Goal: Transaction & Acquisition: Purchase product/service

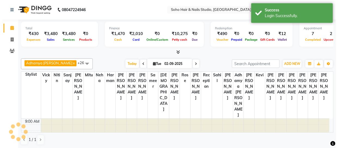
scroll to position [90, 0]
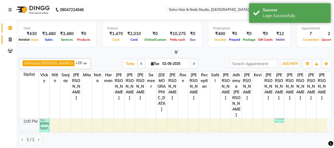
click at [9, 40] on icon at bounding box center [10, 40] width 3 height 4
select select "service"
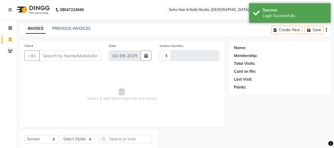
type input "3943"
select select "735"
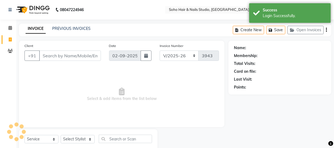
select select "membership"
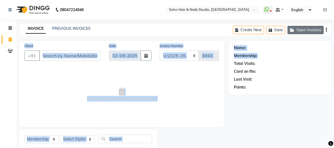
drag, startPoint x: 310, startPoint y: 41, endPoint x: 308, endPoint y: 33, distance: 8.3
click at [308, 33] on main "INVOICE PREVIOUS INVOICES Create New Save Open Invoices Client +91 Date [DATE] …" at bounding box center [175, 102] width 318 height 156
click at [307, 30] on button "Open Invoices" at bounding box center [306, 30] width 36 height 8
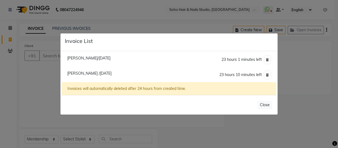
click at [49, 81] on ngb-modal-window "Invoice List [PERSON_NAME]/[DATE] 23 hours 1 minutes left [GEOGRAPHIC_DATA] /[D…" at bounding box center [169, 74] width 338 height 148
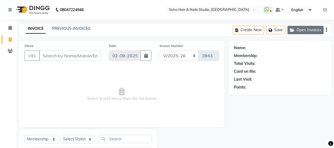
click at [299, 33] on button "Open Invoices" at bounding box center [306, 30] width 36 height 8
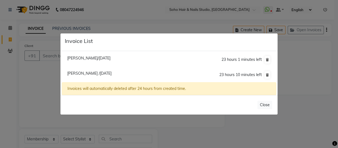
drag, startPoint x: 79, startPoint y: 70, endPoint x: 79, endPoint y: 73, distance: 3.0
click at [79, 72] on li "[PERSON_NAME] /[DATE] 23 hours 10 minutes left" at bounding box center [169, 74] width 214 height 15
click at [79, 73] on span "[PERSON_NAME] /[DATE]" at bounding box center [89, 73] width 44 height 5
type input "7780949846"
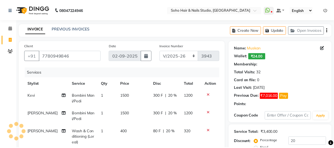
scroll to position [99, 0]
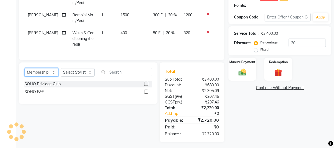
click at [49, 76] on select "Select Service Product Membership Package Voucher Prepaid Gift Card" at bounding box center [41, 72] width 34 height 8
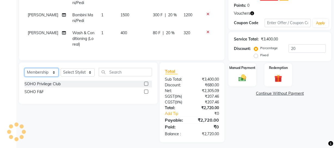
select select "service"
click at [24, 72] on select "Select Service Product Membership Package Voucher Prepaid Gift Card" at bounding box center [41, 72] width 34 height 8
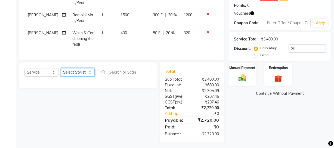
click at [75, 77] on select "Select Stylist [PERSON_NAME] Adhamya [PERSON_NAME] [PERSON_NAME] [PERSON_NAME] …" at bounding box center [78, 72] width 34 height 8
click at [61, 72] on select "Select Stylist [PERSON_NAME] Adhamya [PERSON_NAME] [PERSON_NAME] [PERSON_NAME] …" at bounding box center [78, 72] width 34 height 8
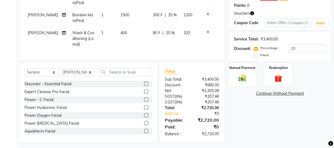
drag, startPoint x: 84, startPoint y: 73, endPoint x: 85, endPoint y: 77, distance: 4.6
click at [85, 77] on div "Select Service Product Membership Package Voucher Prepaid Gift Card Select Styl…" at bounding box center [88, 103] width 139 height 80
click at [86, 74] on select "Select Stylist [PERSON_NAME] Adhamya [PERSON_NAME] [PERSON_NAME] [PERSON_NAME] …" at bounding box center [78, 72] width 34 height 8
select select "85993"
click at [61, 72] on select "Select Stylist [PERSON_NAME] Adhamya [PERSON_NAME] [PERSON_NAME] [PERSON_NAME] …" at bounding box center [78, 72] width 34 height 8
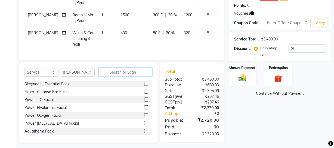
click at [103, 76] on input "text" at bounding box center [125, 72] width 53 height 8
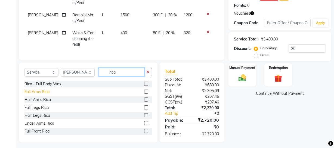
type input "rica"
click at [38, 95] on div "Full Arms Rica" at bounding box center [36, 92] width 25 height 6
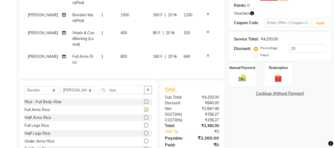
checkbox input "false"
click at [45, 137] on div "Half Legs Rica" at bounding box center [37, 134] width 26 height 6
checkbox input "false"
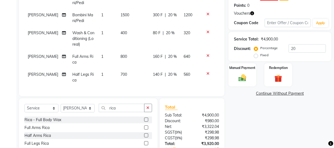
scroll to position [141, 0]
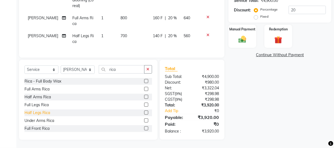
click at [34, 121] on div "Under Arms Rica" at bounding box center [39, 121] width 30 height 6
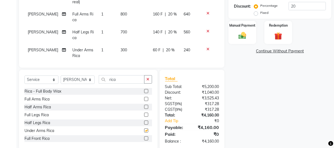
checkbox input "false"
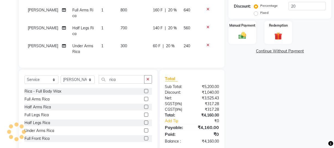
scroll to position [8, 0]
drag, startPoint x: 121, startPoint y: 79, endPoint x: 83, endPoint y: 88, distance: 39.3
click at [83, 88] on div "Select Service Product Membership Package Voucher Prepaid Gift Card Select Styl…" at bounding box center [88, 110] width 139 height 80
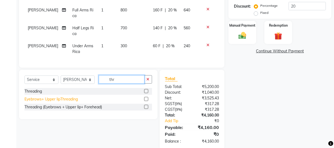
type input "thr"
click at [62, 98] on div "Eyebrows+ Upper lipThreading" at bounding box center [50, 100] width 53 height 6
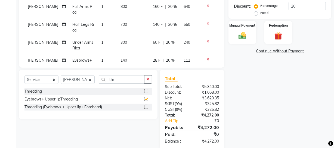
checkbox input "false"
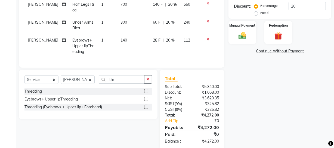
click at [207, 38] on icon at bounding box center [208, 40] width 3 height 4
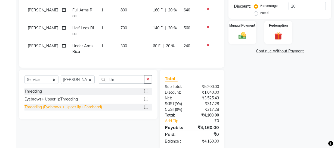
click at [83, 105] on div "Threading (Eyebrows + Upper lip+ Forehead)" at bounding box center [63, 108] width 78 height 6
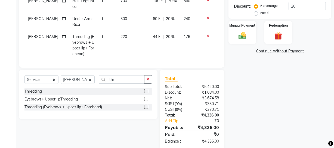
checkbox input "false"
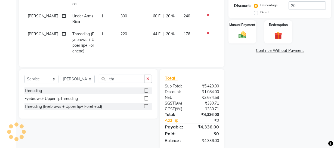
scroll to position [151, 0]
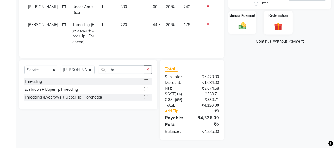
click at [279, 15] on label "Redemption" at bounding box center [279, 15] width 20 height 5
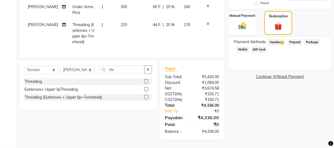
click at [245, 49] on span "Wallet" at bounding box center [242, 50] width 13 height 6
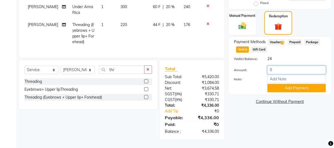
drag, startPoint x: 276, startPoint y: 70, endPoint x: 239, endPoint y: 76, distance: 36.9
click at [244, 76] on div "Amount: 0 Note: Add Payment" at bounding box center [280, 79] width 92 height 27
type input "6"
click at [315, 90] on button "Add Payment" at bounding box center [297, 88] width 59 height 8
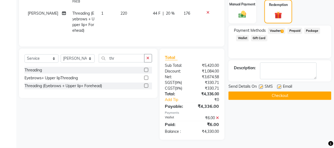
scroll to position [39, 0]
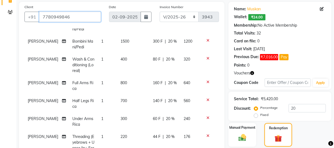
drag, startPoint x: 81, startPoint y: 15, endPoint x: 16, endPoint y: 21, distance: 65.9
click at [16, 21] on div "Client [PHONE_NUMBER] Date [DATE] Invoice Number Red/2025-26 V/2025 V/[PHONE_NU…" at bounding box center [122, 133] width 214 height 262
type input "c"
type input "0"
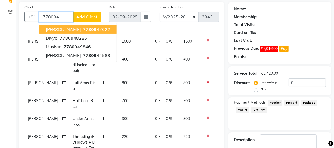
click at [88, 27] on span "778094" at bounding box center [91, 29] width 16 height 5
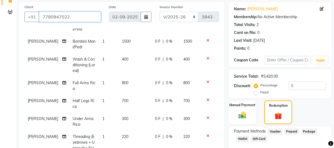
drag, startPoint x: 75, startPoint y: 17, endPoint x: 56, endPoint y: 16, distance: 19.3
click at [56, 16] on input "7780947022" at bounding box center [70, 17] width 62 height 10
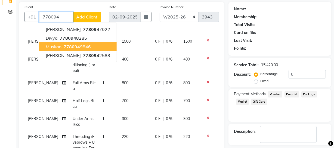
click at [90, 46] on button "[PERSON_NAME] 778094 9846" at bounding box center [78, 46] width 78 height 9
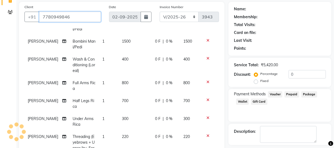
type input "7780949846"
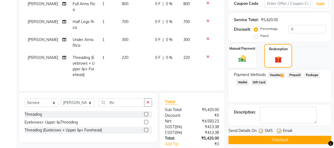
scroll to position [163, 0]
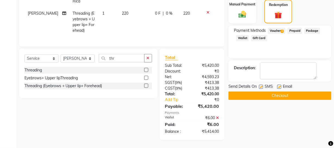
click at [219, 117] on icon at bounding box center [217, 118] width 3 height 4
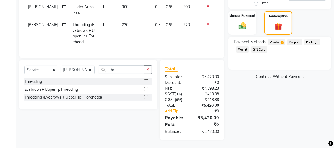
scroll to position [52, 0]
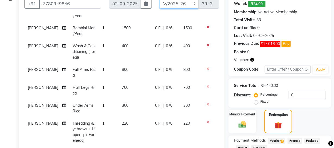
click at [177, 4] on select "Red/2025-26 V/2025 V/2025-26" at bounding box center [179, 3] width 39 height 10
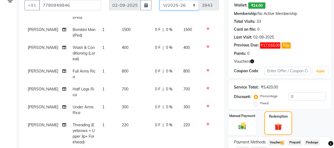
select select "6283"
click at [160, 0] on select "Red/2025-26 V/2025 V/2025-26" at bounding box center [179, 5] width 39 height 10
type input "0832"
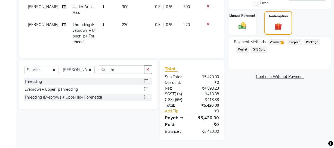
click at [277, 40] on span "Voucher 2" at bounding box center [276, 42] width 17 height 6
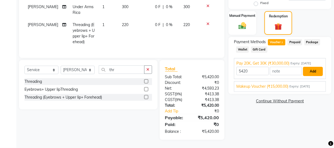
click at [312, 71] on button "Add" at bounding box center [313, 71] width 20 height 9
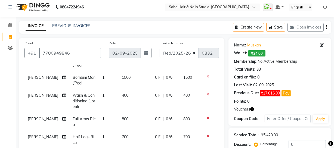
scroll to position [151, 0]
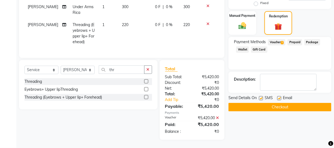
click at [271, 106] on button "Checkout" at bounding box center [280, 107] width 103 height 8
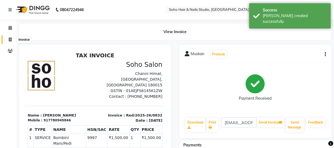
click at [11, 40] on icon at bounding box center [10, 40] width 3 height 4
select select "735"
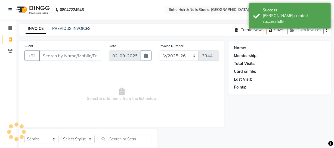
scroll to position [16, 0]
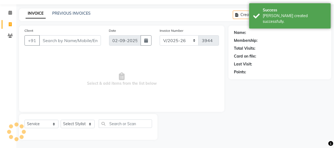
select select "membership"
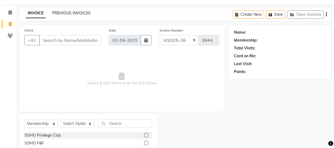
click at [65, 11] on link "PREVIOUS INVOICES" at bounding box center [71, 13] width 38 height 5
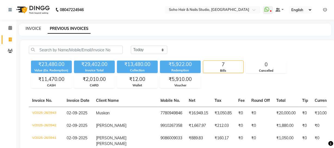
click at [35, 28] on link "INVOICE" at bounding box center [34, 28] width 16 height 5
select select "service"
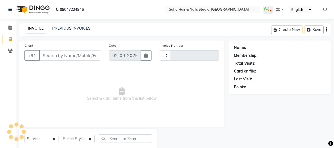
type input "3944"
select select "735"
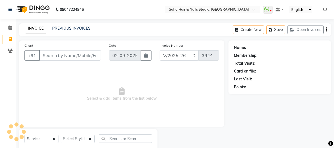
scroll to position [16, 0]
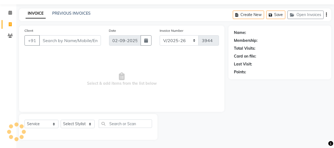
select select "membership"
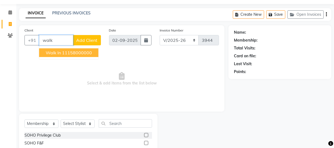
click at [83, 51] on ngb-highlight "11158000000" at bounding box center [77, 52] width 30 height 5
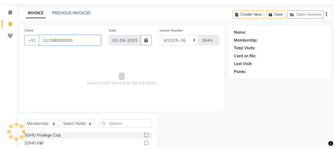
type input "11158000000"
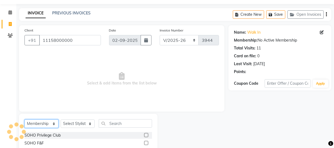
click at [53, 121] on select "Select Service Product Membership Package Voucher Prepaid Gift Card" at bounding box center [41, 124] width 34 height 8
select select "service"
click at [24, 120] on select "Select Service Product Membership Package Voucher Prepaid Gift Card" at bounding box center [41, 124] width 34 height 8
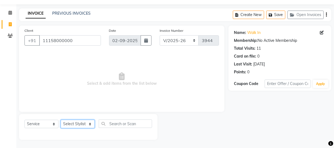
click at [73, 122] on select "Select Stylist [PERSON_NAME] Adhamya [PERSON_NAME] [PERSON_NAME] [PERSON_NAME] …" at bounding box center [78, 124] width 34 height 8
select select "39741"
click at [61, 120] on select "Select Stylist [PERSON_NAME] Adhamya [PERSON_NAME] [PERSON_NAME] [PERSON_NAME] …" at bounding box center [78, 124] width 34 height 8
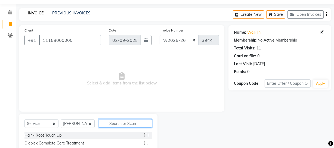
click at [107, 125] on input "text" at bounding box center [125, 123] width 53 height 8
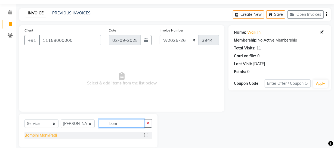
type input "bom"
click at [56, 136] on div "Bombini Mani/Pedi" at bounding box center [40, 136] width 32 height 6
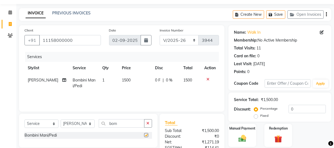
checkbox input "false"
click at [283, 14] on button "Save" at bounding box center [275, 14] width 19 height 8
click at [11, 26] on icon at bounding box center [10, 24] width 3 height 4
select select "service"
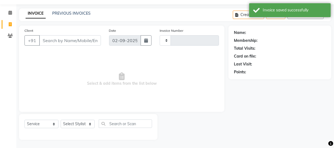
type input "3944"
select select "735"
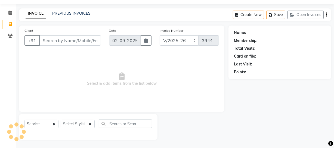
select select "membership"
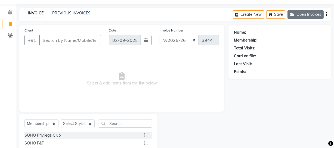
click at [308, 11] on button "Open Invoices" at bounding box center [306, 14] width 36 height 8
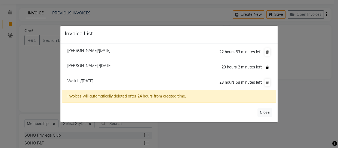
click at [266, 67] on icon at bounding box center [267, 67] width 3 height 3
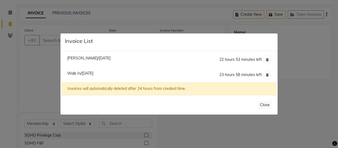
click at [288, 63] on ngb-modal-window "Invoice List [PERSON_NAME]/[DATE] 22 hours 53 minutes left Walk In/[DATE] 23 ho…" at bounding box center [169, 74] width 338 height 148
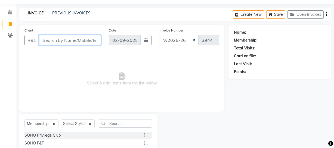
click at [59, 37] on input "Client" at bounding box center [70, 40] width 62 height 10
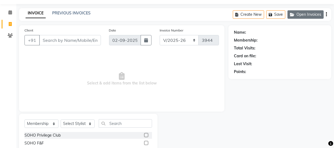
click at [310, 13] on button "Open Invoices" at bounding box center [306, 14] width 36 height 8
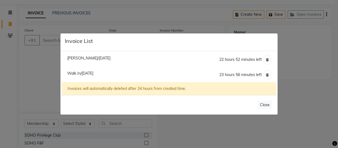
click at [110, 57] on span "[PERSON_NAME]/[DATE]" at bounding box center [88, 58] width 43 height 5
type input "9419105629"
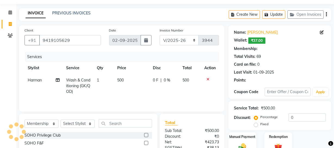
select select "1: Object"
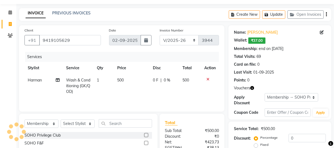
scroll to position [70, 0]
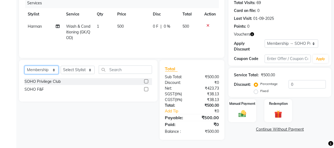
click at [49, 71] on select "Select Service Product Membership Package Voucher Prepaid Gift Card" at bounding box center [41, 70] width 34 height 8
select select "service"
click at [24, 66] on select "Select Service Product Membership Package Voucher Prepaid Gift Card" at bounding box center [41, 70] width 34 height 8
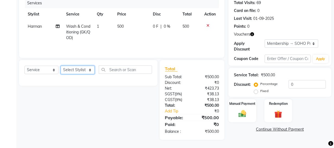
drag, startPoint x: 79, startPoint y: 70, endPoint x: 79, endPoint y: 66, distance: 3.5
click at [79, 70] on select "Select Stylist [PERSON_NAME] Adhamya [PERSON_NAME] [PERSON_NAME] [PERSON_NAME] …" at bounding box center [78, 70] width 34 height 8
select select "11755"
click at [61, 66] on select "Select Stylist [PERSON_NAME] Adhamya [PERSON_NAME] [PERSON_NAME] [PERSON_NAME] …" at bounding box center [78, 70] width 34 height 8
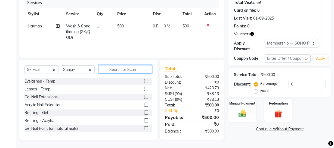
click at [114, 71] on input "text" at bounding box center [125, 69] width 53 height 8
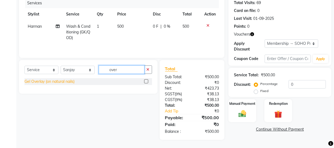
type input "over"
drag, startPoint x: 68, startPoint y: 82, endPoint x: 86, endPoint y: 79, distance: 18.2
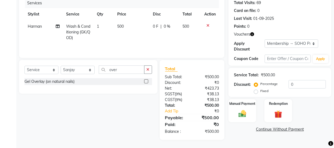
click at [68, 82] on div "Gel Overlay (on natural nails)" at bounding box center [49, 82] width 50 height 6
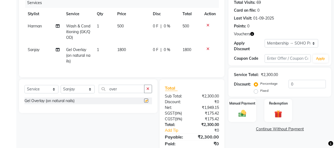
checkbox input "false"
drag, startPoint x: 125, startPoint y: 93, endPoint x: 64, endPoint y: 91, distance: 61.2
click at [64, 91] on div "Select Service Product Membership Package Voucher Prepaid Gift Card Select Styl…" at bounding box center [88, 91] width 128 height 13
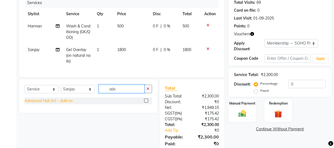
type input "adv"
click at [49, 104] on div "Advanced Nail Art - Add on" at bounding box center [48, 101] width 48 height 6
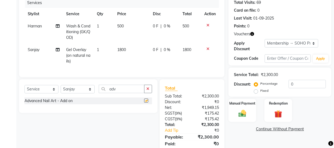
checkbox input "false"
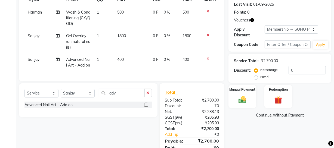
scroll to position [99, 0]
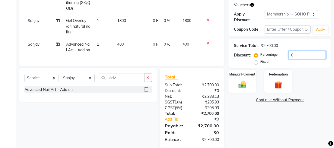
drag, startPoint x: 307, startPoint y: 56, endPoint x: 214, endPoint y: 65, distance: 93.5
click at [216, 65] on div "Client [PHONE_NUMBER] Date [DATE] Invoice Number Red/2025-26 V/2025 V/[PHONE_NU…" at bounding box center [175, 45] width 321 height 206
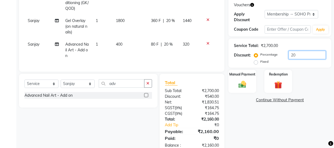
type input "20"
click at [250, 6] on icon "button" at bounding box center [252, 5] width 4 height 4
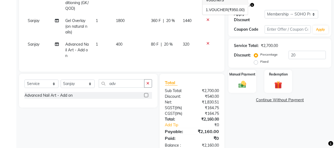
click at [307, 78] on div "Manual Payment Redemption" at bounding box center [280, 81] width 111 height 23
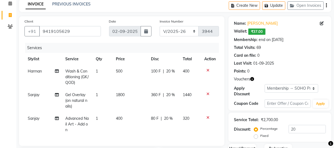
scroll to position [117, 0]
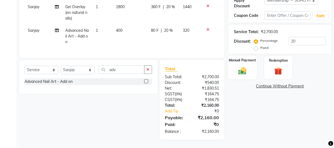
click at [230, 65] on div "Manual Payment" at bounding box center [242, 68] width 29 height 24
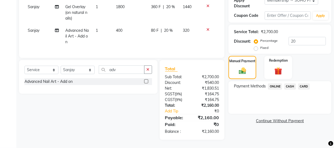
click at [289, 84] on span "CASH" at bounding box center [290, 87] width 12 height 6
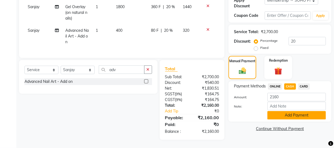
click at [281, 113] on button "Add Payment" at bounding box center [297, 115] width 59 height 8
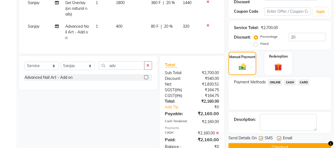
scroll to position [166, 0]
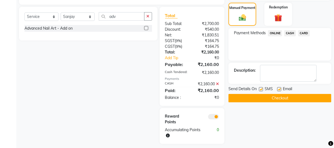
click at [267, 99] on button "Checkout" at bounding box center [280, 98] width 103 height 8
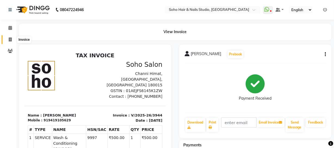
click at [6, 39] on span at bounding box center [10, 40] width 10 height 6
select select "service"
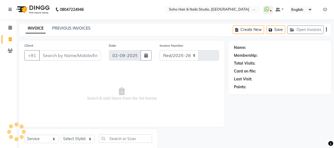
select select "735"
type input "3945"
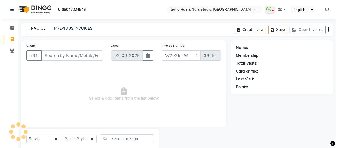
scroll to position [16, 0]
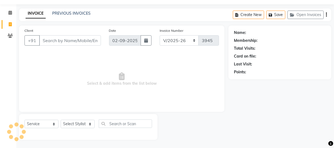
select select "membership"
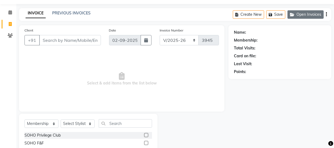
click at [309, 14] on button "Open Invoices" at bounding box center [306, 14] width 36 height 8
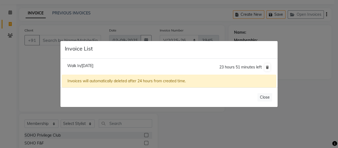
click at [319, 63] on ngb-modal-window "Invoice List Walk In/[DATE] 23 hours 51 minutes left Invoices will automaticall…" at bounding box center [169, 74] width 338 height 148
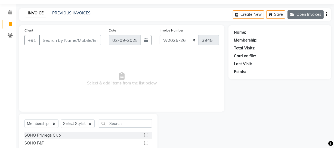
click at [308, 17] on button "Open Invoices" at bounding box center [306, 14] width 36 height 8
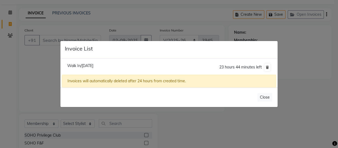
click at [91, 67] on span "Walk In/[DATE]" at bounding box center [80, 65] width 26 height 5
type input "11158000000"
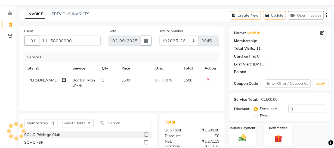
scroll to position [64, 0]
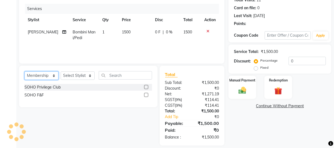
click at [48, 75] on select "Select Service Product Membership Package Voucher Prepaid Gift Card" at bounding box center [41, 76] width 34 height 8
click at [24, 72] on select "Select Service Product Membership Package Voucher Prepaid Gift Card" at bounding box center [41, 76] width 34 height 8
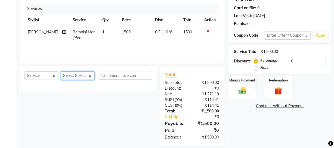
drag, startPoint x: 72, startPoint y: 79, endPoint x: 73, endPoint y: 74, distance: 5.0
click at [73, 78] on select "Select Stylist [PERSON_NAME] Adhamya [PERSON_NAME] [PERSON_NAME] [PERSON_NAME] …" at bounding box center [78, 76] width 34 height 8
select select "membership"
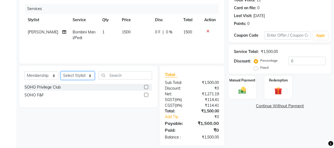
select select "58119"
click at [61, 72] on select "Select Stylist [PERSON_NAME] Adhamya [PERSON_NAME] [PERSON_NAME] [PERSON_NAME] …" at bounding box center [78, 76] width 34 height 8
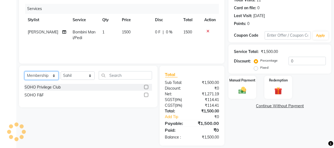
click at [47, 76] on select "Select Service Product Membership Package Voucher Prepaid Gift Card" at bounding box center [41, 76] width 34 height 8
select select "service"
click at [24, 72] on select "Select Service Product Membership Package Voucher Prepaid Gift Card" at bounding box center [41, 76] width 34 height 8
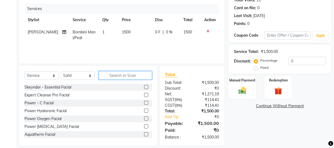
click at [114, 75] on input "text" at bounding box center [125, 75] width 53 height 8
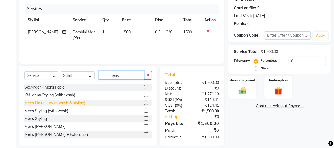
type input "mens"
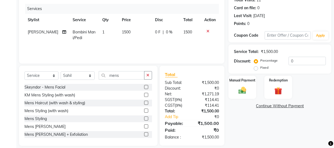
click at [73, 104] on div "Mens Haircut (with wash & styling)" at bounding box center [54, 103] width 61 height 6
checkbox input "false"
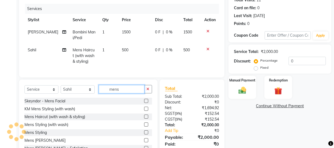
drag, startPoint x: 122, startPoint y: 93, endPoint x: 51, endPoint y: 95, distance: 71.3
click at [51, 95] on div "Select Service Product Membership Package Voucher Prepaid Gift Card Select Styl…" at bounding box center [88, 91] width 128 height 13
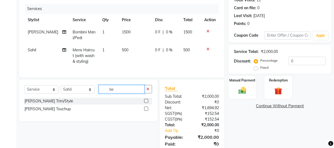
type input "be"
click at [39, 102] on div "[PERSON_NAME] Trim/Style" at bounding box center [88, 101] width 128 height 7
click at [47, 104] on div "[PERSON_NAME] Trim/Style" at bounding box center [48, 102] width 49 height 6
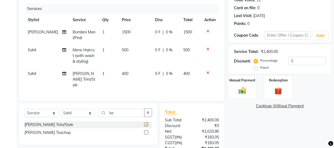
checkbox input "false"
drag, startPoint x: 124, startPoint y: 113, endPoint x: 84, endPoint y: 116, distance: 39.9
click at [84, 117] on div "Select Service Product Membership Package Voucher Prepaid Gift Card Select Styl…" at bounding box center [88, 115] width 128 height 13
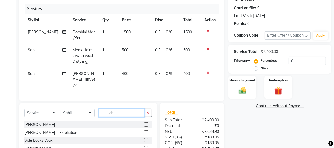
scroll to position [105, 0]
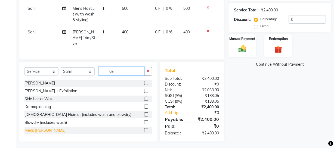
type input "de"
click at [33, 128] on div "Mens [PERSON_NAME]" at bounding box center [44, 131] width 41 height 6
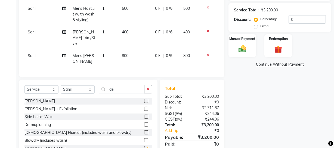
checkbox input "false"
drag, startPoint x: 119, startPoint y: 80, endPoint x: 86, endPoint y: 81, distance: 32.9
click at [86, 85] on div "Select Service Product Membership Package Voucher Prepaid Gift Card Select Styl…" at bounding box center [88, 91] width 128 height 13
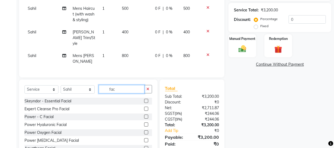
type input "fac"
click at [68, 90] on div "Select Service Product Membership Package Voucher Prepaid Gift Card Select Styl…" at bounding box center [88, 91] width 128 height 13
click at [64, 99] on div "Skeyndor - Essential Facial" at bounding box center [47, 102] width 47 height 6
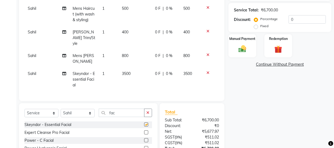
checkbox input "false"
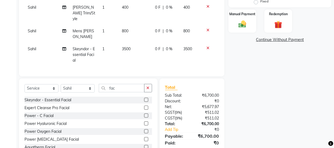
click at [207, 46] on icon at bounding box center [208, 48] width 3 height 4
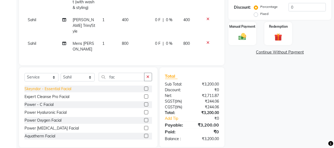
click at [60, 94] on div "Expert Cleanse Pro Facial" at bounding box center [46, 97] width 45 height 6
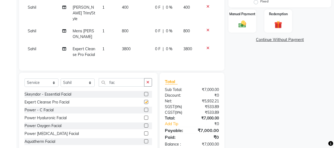
checkbox input "false"
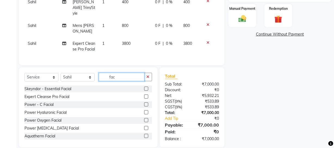
drag, startPoint x: 119, startPoint y: 68, endPoint x: 51, endPoint y: 75, distance: 68.1
click at [51, 75] on div "Select Service Product Membership Package Voucher Prepaid Gift Card Select Styl…" at bounding box center [88, 79] width 128 height 13
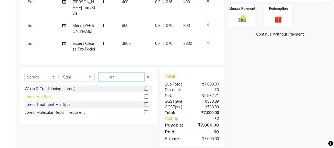
type input "lor"
click at [44, 94] on div "Loreal HairSpa" at bounding box center [37, 97] width 26 height 6
checkbox input "false"
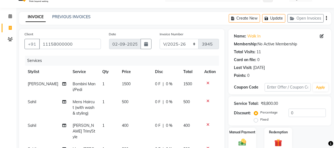
scroll to position [0, 0]
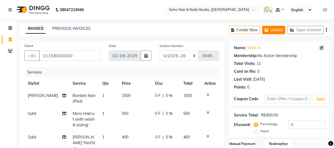
click at [272, 31] on button "Update" at bounding box center [273, 30] width 23 height 8
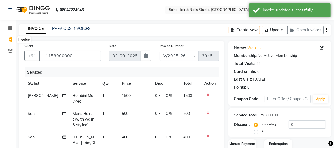
click at [9, 40] on icon at bounding box center [10, 40] width 3 height 4
select select "service"
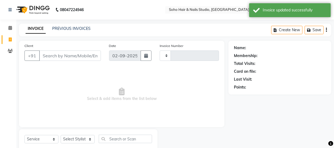
scroll to position [16, 0]
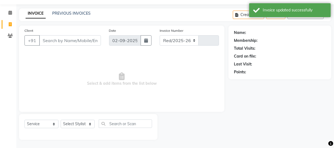
select select "735"
type input "3945"
select select "membership"
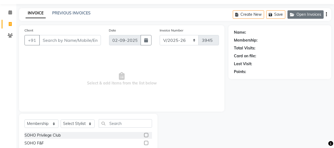
click at [295, 17] on button "Open Invoices" at bounding box center [306, 14] width 36 height 8
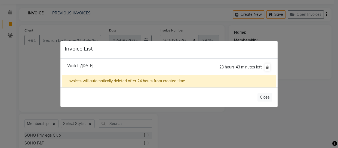
drag, startPoint x: 42, startPoint y: 76, endPoint x: 46, endPoint y: 73, distance: 4.7
click at [44, 75] on ngb-modal-window "Invoice List Walk In/[DATE] 23 hours 43 minutes left Invoices will automaticall…" at bounding box center [169, 74] width 338 height 148
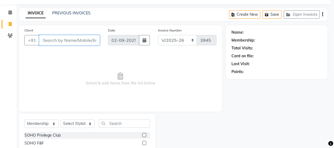
click at [73, 36] on input "Client" at bounding box center [69, 40] width 61 height 10
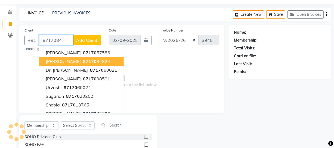
click at [83, 59] on span "87170" at bounding box center [90, 61] width 14 height 5
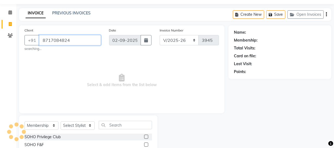
type input "8717084824"
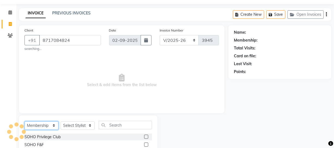
drag, startPoint x: 48, startPoint y: 125, endPoint x: 47, endPoint y: 122, distance: 2.7
click at [48, 125] on select "Select Service Product Membership Package Voucher Prepaid Gift Card" at bounding box center [41, 126] width 34 height 8
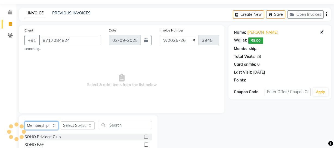
select select "service"
click at [24, 122] on select "Select Service Product Membership Package Voucher Prepaid Gift Card" at bounding box center [41, 126] width 34 height 8
select select "1: Object"
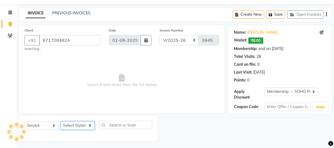
drag, startPoint x: 76, startPoint y: 124, endPoint x: 74, endPoint y: 122, distance: 3.3
click at [76, 124] on select "Select Stylist [PERSON_NAME] Adhamya [PERSON_NAME] [PERSON_NAME] [PERSON_NAME] …" at bounding box center [78, 126] width 34 height 8
select select "13571"
click at [61, 122] on select "Select Stylist [PERSON_NAME] Adhamya [PERSON_NAME] [PERSON_NAME] [PERSON_NAME] …" at bounding box center [78, 126] width 34 height 8
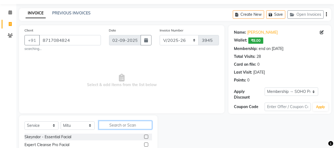
click at [112, 125] on input "text" at bounding box center [125, 125] width 53 height 8
type input "thr"
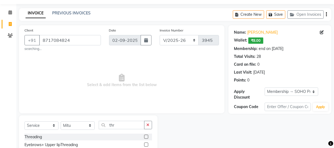
drag, startPoint x: 38, startPoint y: 139, endPoint x: 43, endPoint y: 134, distance: 7.1
click at [38, 138] on div "Threading" at bounding box center [32, 137] width 17 height 6
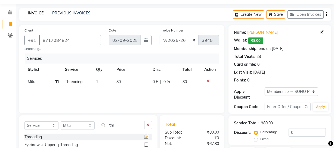
checkbox input "false"
click at [72, 127] on select "Select Stylist [PERSON_NAME] Adhamya [PERSON_NAME] [PERSON_NAME] [PERSON_NAME] …" at bounding box center [78, 126] width 34 height 8
select select "86892"
click at [61, 122] on select "Select Stylist [PERSON_NAME] Adhamya [PERSON_NAME] [PERSON_NAME] [PERSON_NAME] …" at bounding box center [78, 126] width 34 height 8
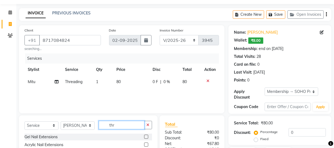
drag, startPoint x: 124, startPoint y: 126, endPoint x: 79, endPoint y: 133, distance: 45.2
click at [82, 133] on div "Select Service Product Membership Package Voucher Prepaid Gift Card Select Styl…" at bounding box center [88, 127] width 128 height 13
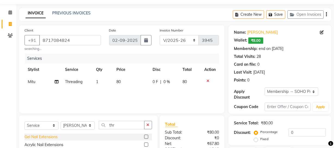
click at [45, 136] on div "Gel Nail Extensions" at bounding box center [40, 137] width 33 height 6
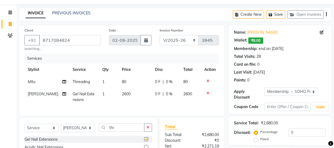
checkbox input "false"
drag, startPoint x: 139, startPoint y: 130, endPoint x: 77, endPoint y: 139, distance: 62.3
click at [77, 136] on div "Select Service Product Membership Package Voucher Prepaid Gift Card Select Styl…" at bounding box center [88, 130] width 128 height 13
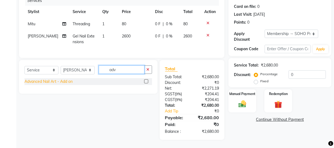
type input "adv"
click at [54, 84] on div "Advanced Nail Art - Add on" at bounding box center [48, 82] width 48 height 6
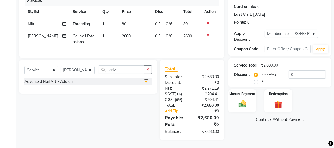
checkbox input "false"
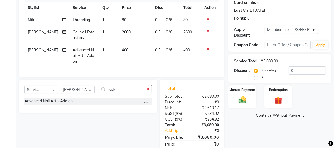
click at [142, 39] on td "2600" at bounding box center [135, 35] width 33 height 18
select select "86892"
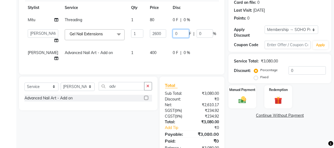
drag, startPoint x: 165, startPoint y: 36, endPoint x: 160, endPoint y: 38, distance: 4.5
click at [173, 38] on input "0" at bounding box center [181, 33] width 16 height 8
type input "0"
type input "600"
click at [170, 55] on td "0 F | 0 %" at bounding box center [195, 56] width 50 height 18
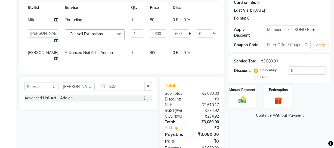
select select "86892"
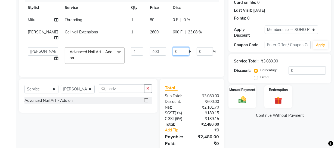
drag, startPoint x: 163, startPoint y: 56, endPoint x: 105, endPoint y: 65, distance: 58.7
click at [117, 62] on tr "[PERSON_NAME] Adhamya [PERSON_NAME] [PERSON_NAME] [PERSON_NAME] [PERSON_NAME] […" at bounding box center [138, 55] width 229 height 23
type input "400"
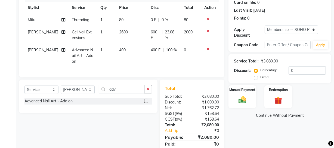
click at [255, 126] on div "Name: [PERSON_NAME] Wallet: ₹8.00 Membership: end on [DATE] Total Visits: 28 Ca…" at bounding box center [282, 61] width 107 height 196
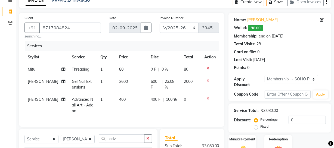
click at [164, 72] on span "0 %" at bounding box center [165, 70] width 7 height 6
select select "13571"
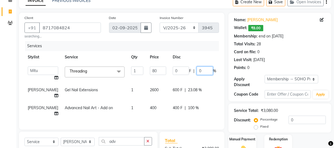
drag, startPoint x: 184, startPoint y: 71, endPoint x: 164, endPoint y: 73, distance: 20.0
click at [173, 73] on div "0 F | 0 %" at bounding box center [195, 71] width 44 height 8
type input "20"
click at [288, 60] on div "Last Visit: [DATE]" at bounding box center [280, 60] width 92 height 6
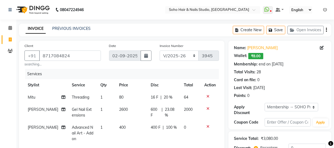
scroll to position [101, 0]
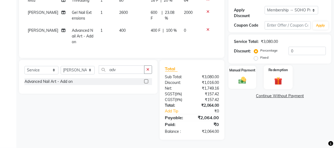
click at [281, 69] on div "Redemption" at bounding box center [278, 77] width 29 height 24
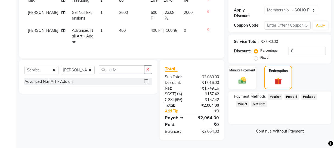
click at [240, 102] on span "Wallet" at bounding box center [242, 104] width 13 height 6
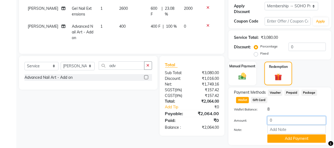
drag, startPoint x: 279, startPoint y: 120, endPoint x: 232, endPoint y: 110, distance: 47.9
click at [239, 111] on div "Wallet Balance: 8 Amount: 0 Note: Add Payment" at bounding box center [280, 125] width 92 height 36
type input "4"
click at [284, 138] on button "Add Payment" at bounding box center [297, 139] width 59 height 8
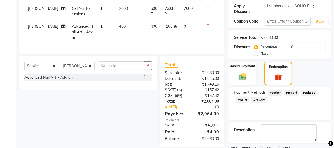
scroll to position [151, 0]
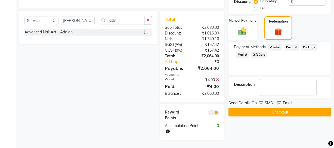
click at [239, 18] on label "Manual Payment" at bounding box center [242, 20] width 27 height 5
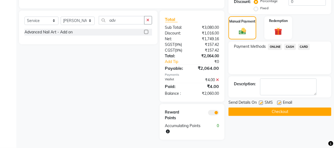
click at [289, 44] on span "CASH" at bounding box center [290, 47] width 12 height 6
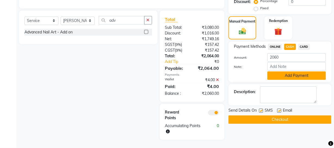
click at [282, 72] on button "Add Payment" at bounding box center [297, 76] width 59 height 8
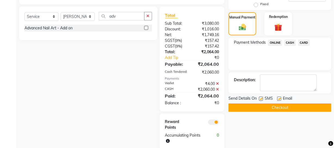
click at [271, 106] on button "Checkout" at bounding box center [280, 108] width 103 height 8
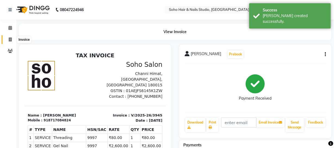
click at [8, 38] on span at bounding box center [10, 40] width 10 height 6
select select "735"
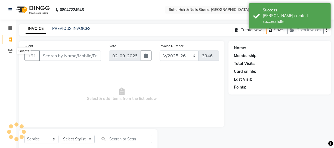
scroll to position [16, 0]
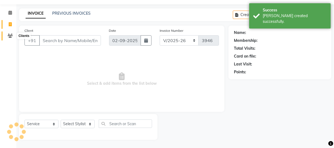
select select "membership"
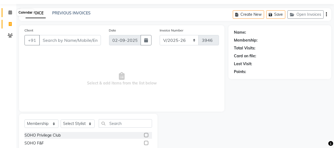
click at [11, 12] on icon at bounding box center [10, 12] width 4 height 4
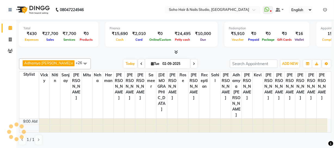
scroll to position [108, 0]
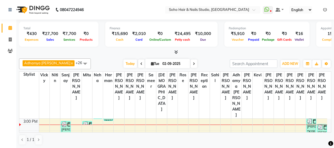
click at [191, 63] on span at bounding box center [194, 64] width 7 height 8
type input "[DATE]"
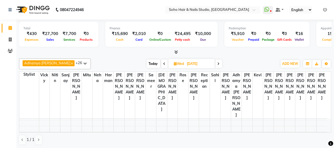
scroll to position [33, 0]
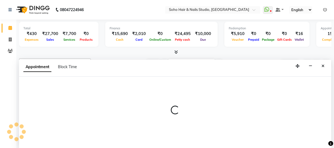
scroll to position [0, 0]
select select "11749"
select select "720"
select select "tentative"
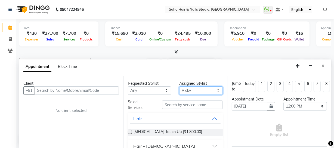
click at [194, 88] on select "Select Adhamya [PERSON_NAME] [PERSON_NAME] [PERSON_NAME] [PERSON_NAME] [PERSON_…" at bounding box center [201, 91] width 44 height 8
select select "11755"
click at [179, 87] on select "Select Adhamya [PERSON_NAME] [PERSON_NAME] [PERSON_NAME] [PERSON_NAME] [PERSON_…" at bounding box center [201, 91] width 44 height 8
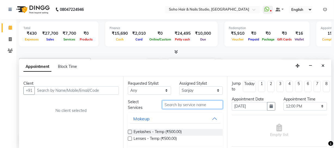
click at [179, 106] on input "text" at bounding box center [192, 105] width 61 height 8
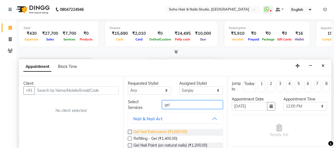
type input "gel"
click at [175, 130] on span "Gel Nail Extensions (₹2,600.00)" at bounding box center [161, 132] width 54 height 7
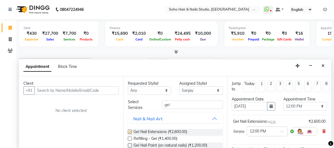
checkbox input "false"
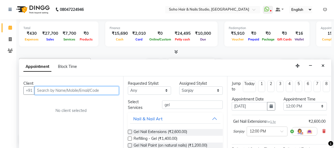
click at [110, 90] on input "text" at bounding box center [77, 91] width 84 height 8
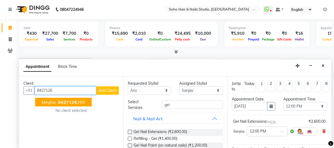
click at [71, 106] on ngb-typeahead-window "[PERSON_NAME] 8427126 200" at bounding box center [63, 103] width 57 height 14
click at [72, 104] on span "8427126" at bounding box center [67, 102] width 19 height 5
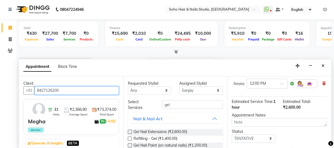
scroll to position [85, 0]
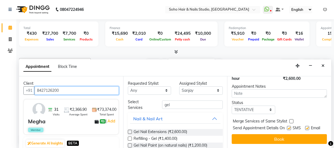
type input "8427126200"
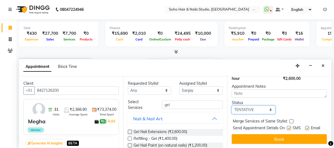
drag, startPoint x: 262, startPoint y: 103, endPoint x: 260, endPoint y: 116, distance: 13.2
click at [262, 106] on select "Select TENTATIVE CONFIRM UPCOMING" at bounding box center [254, 110] width 44 height 8
drag, startPoint x: 258, startPoint y: 100, endPoint x: 259, endPoint y: 104, distance: 3.8
click at [259, 106] on select "Select TENTATIVE CONFIRM UPCOMING" at bounding box center [254, 110] width 44 height 8
select select "confirm booking"
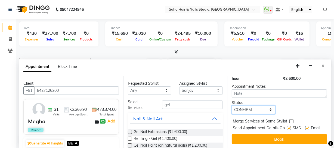
click at [232, 106] on select "Select TENTATIVE CONFIRM UPCOMING" at bounding box center [254, 110] width 44 height 8
click at [253, 129] on div "Jump to [DATE] 1 2 3 4 5 6 7 8 Weeks Appointment Date [DATE] Appointment Time S…" at bounding box center [279, 112] width 104 height 72
click at [253, 134] on button "Book" at bounding box center [279, 139] width 95 height 10
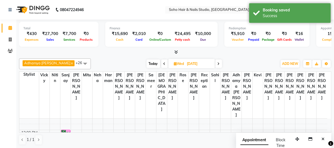
scroll to position [58, 0]
select select "11749"
select select "780"
select select "tentative"
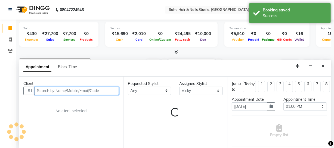
scroll to position [0, 0]
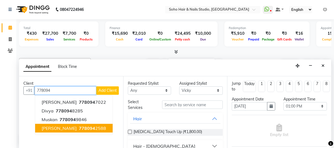
click at [57, 128] on span "[PERSON_NAME]" at bounding box center [59, 128] width 35 height 5
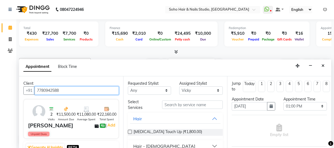
type input "7780942588"
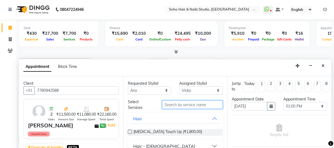
click at [192, 106] on input "text" at bounding box center [192, 105] width 61 height 8
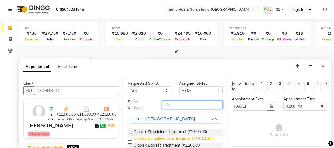
type input "ola"
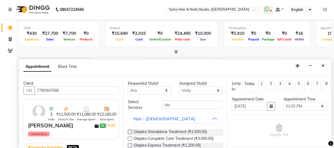
drag, startPoint x: 201, startPoint y: 139, endPoint x: 216, endPoint y: 124, distance: 21.4
click at [201, 139] on span "Olaplex Complete Care Treatment (₹3,000.00)" at bounding box center [174, 139] width 80 height 7
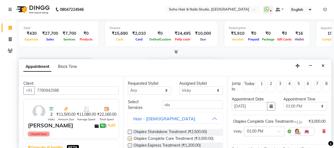
checkbox input "false"
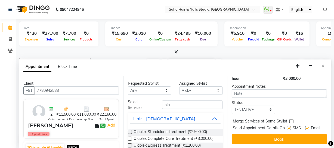
scroll to position [91, 0]
click at [259, 106] on select "Select TENTATIVE CONFIRM UPCOMING" at bounding box center [254, 110] width 44 height 8
select select "confirm booking"
click at [232, 106] on select "Select TENTATIVE CONFIRM UPCOMING" at bounding box center [254, 110] width 44 height 8
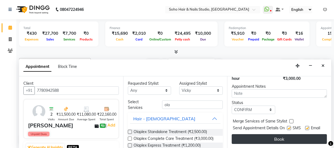
click at [256, 134] on button "Book" at bounding box center [279, 139] width 95 height 10
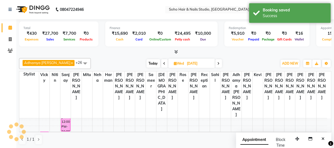
scroll to position [0, 0]
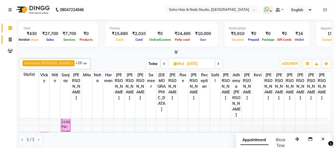
click at [6, 37] on span at bounding box center [10, 40] width 10 height 6
select select "service"
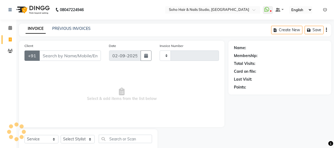
type input "3946"
select select "735"
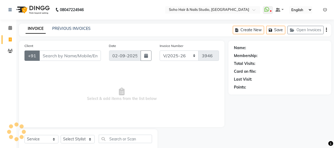
select select "membership"
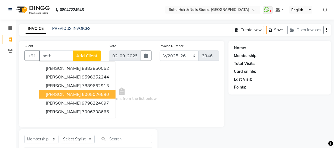
click at [54, 97] on span "[PERSON_NAME]" at bounding box center [63, 94] width 35 height 5
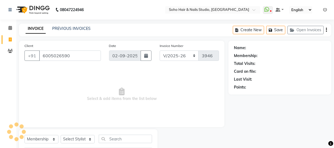
type input "6005026590"
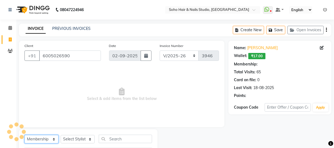
click at [46, 137] on select "Select Service Product Membership Package Voucher Prepaid Gift Card" at bounding box center [41, 139] width 34 height 8
select select "1: Object"
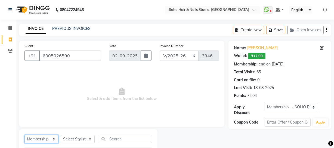
select select "service"
click at [24, 135] on select "Select Service Product Membership Package Voucher Prepaid Gift Card" at bounding box center [41, 139] width 34 height 8
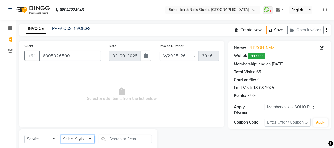
click at [67, 140] on select "Select Stylist [PERSON_NAME] Adhamya [PERSON_NAME] [PERSON_NAME] [PERSON_NAME] …" at bounding box center [78, 139] width 34 height 8
select select "11755"
click at [61, 135] on select "Select Stylist [PERSON_NAME] Adhamya [PERSON_NAME] [PERSON_NAME] [PERSON_NAME] …" at bounding box center [78, 139] width 34 height 8
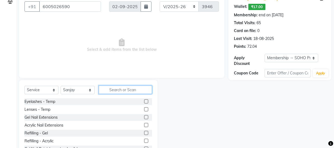
click at [104, 87] on input "text" at bounding box center [125, 90] width 53 height 8
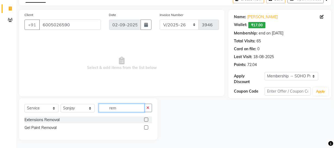
scroll to position [31, 0]
type input "rem"
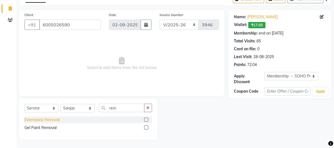
click at [58, 120] on div "Extensions Removal" at bounding box center [41, 120] width 35 height 6
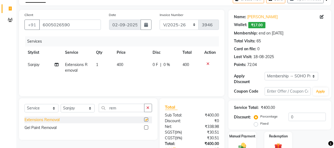
checkbox input "false"
click at [35, 69] on td "Sanjay" at bounding box center [42, 68] width 37 height 18
select select "11755"
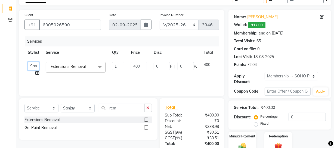
click at [35, 67] on select "[PERSON_NAME] [PERSON_NAME] [PERSON_NAME] [PERSON_NAME] [PERSON_NAME] [PERSON_N…" at bounding box center [33, 66] width 11 height 8
select select "85858"
click at [194, 66] on span "%" at bounding box center [195, 67] width 3 height 6
click at [185, 68] on input "0" at bounding box center [186, 66] width 16 height 8
click at [311, 51] on div "Card on file: 0" at bounding box center [280, 49] width 92 height 6
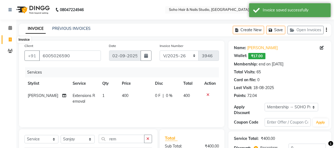
click at [9, 38] on icon at bounding box center [10, 40] width 3 height 4
select select "service"
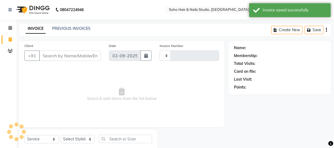
scroll to position [16, 0]
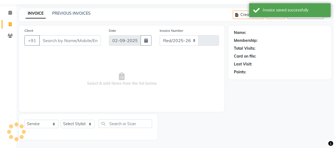
select select "735"
type input "3946"
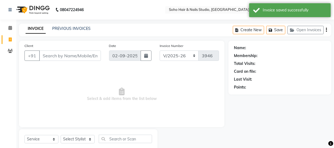
select select "membership"
click at [307, 29] on button "Open Invoices" at bounding box center [306, 30] width 36 height 8
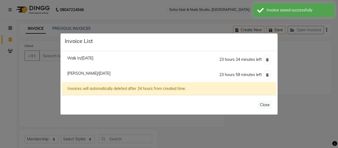
click at [294, 71] on ngb-modal-window "Invoice List Walk In/[DATE] 23 hours 24 minutes left [PERSON_NAME]/[DATE] 23 ho…" at bounding box center [169, 74] width 338 height 148
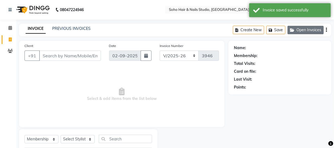
click at [290, 30] on button "Open Invoices" at bounding box center [306, 30] width 36 height 8
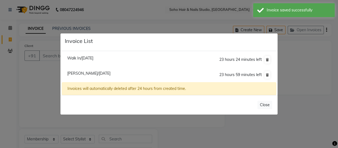
click at [294, 81] on ngb-modal-window "Invoice List Walk In/[DATE] 23 hours 24 minutes left [PERSON_NAME]/[DATE] 23 ho…" at bounding box center [169, 74] width 338 height 148
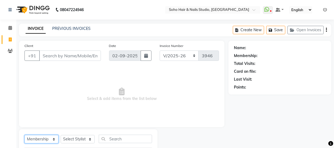
drag, startPoint x: 50, startPoint y: 144, endPoint x: 49, endPoint y: 140, distance: 3.8
click at [49, 143] on select "Select Service Product Membership Package Voucher Prepaid Gift Card" at bounding box center [41, 139] width 34 height 8
click at [49, 140] on select "Select Service Product Membership Package Voucher Prepaid Gift Card" at bounding box center [41, 139] width 34 height 8
click at [46, 138] on select "Select Service Product Membership Package Voucher Prepaid Gift Card" at bounding box center [41, 139] width 34 height 8
select select "service"
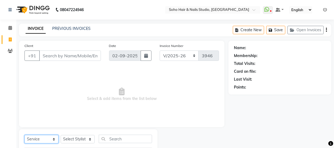
click at [24, 135] on select "Select Service Product Membership Package Voucher Prepaid Gift Card" at bounding box center [41, 139] width 34 height 8
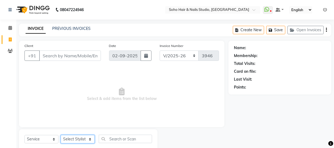
click at [82, 140] on select "Select Stylist [PERSON_NAME] Adhamya [PERSON_NAME] [PERSON_NAME] [PERSON_NAME] …" at bounding box center [78, 139] width 34 height 8
select select "86892"
click at [61, 135] on select "Select Stylist [PERSON_NAME] Adhamya [PERSON_NAME] [PERSON_NAME] [PERSON_NAME] …" at bounding box center [78, 139] width 34 height 8
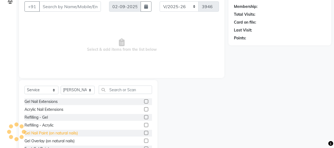
click at [49, 134] on div "Gel Nail Paint (on natural nails)" at bounding box center [50, 134] width 53 height 6
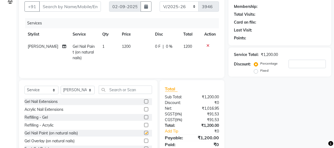
checkbox input "false"
click at [118, 90] on input "text" at bounding box center [125, 90] width 53 height 8
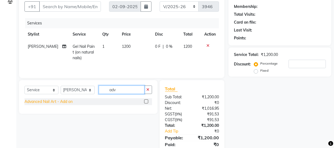
type input "adv"
click at [59, 102] on div "Advanced Nail Art - Add on" at bounding box center [48, 102] width 48 height 6
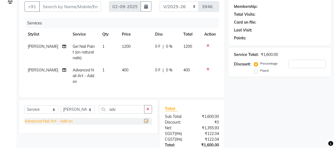
checkbox input "false"
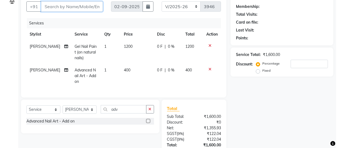
scroll to position [0, 0]
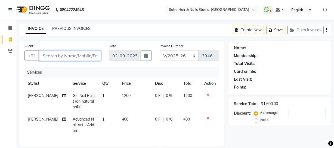
click at [77, 62] on div "Client +91" at bounding box center [62, 54] width 85 height 22
type input "9"
type input "0"
type input "9697273655"
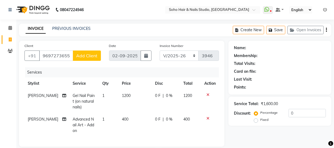
click at [92, 55] on span "Add Client" at bounding box center [86, 55] width 21 height 5
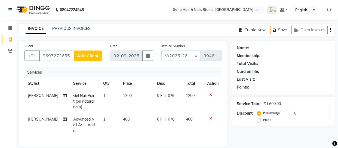
select select "15"
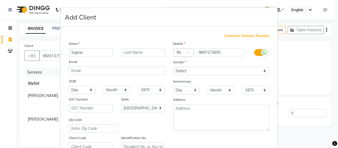
type input "Sapna"
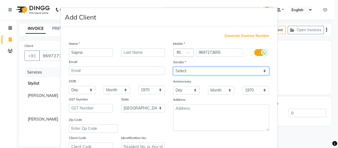
click at [192, 68] on select "Select [DEMOGRAPHIC_DATA] [DEMOGRAPHIC_DATA] Other Prefer Not To Say" at bounding box center [221, 71] width 96 height 8
select select "[DEMOGRAPHIC_DATA]"
click at [173, 67] on select "Select [DEMOGRAPHIC_DATA] [DEMOGRAPHIC_DATA] Other Prefer Not To Say" at bounding box center [221, 71] width 96 height 8
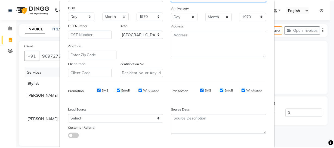
scroll to position [105, 0]
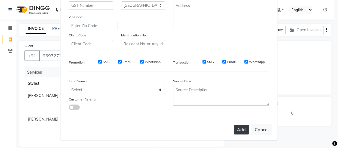
click at [238, 129] on button "Add" at bounding box center [241, 130] width 15 height 10
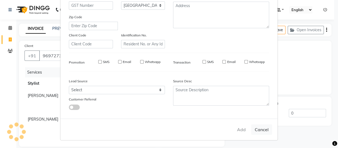
select select
select select "null"
select select
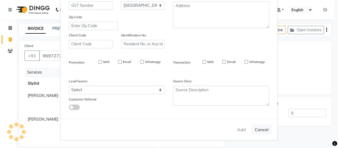
select select
checkbox input "false"
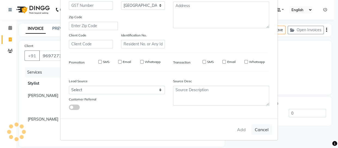
checkbox input "false"
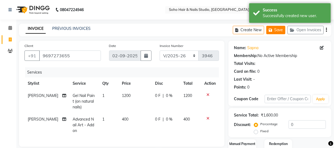
click at [278, 30] on button "Save" at bounding box center [275, 30] width 19 height 8
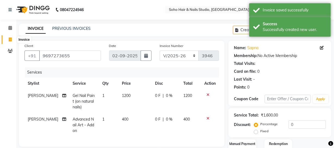
click at [6, 38] on span at bounding box center [10, 40] width 10 height 6
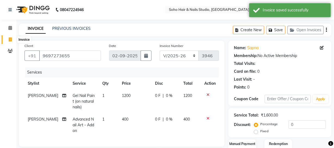
select select "service"
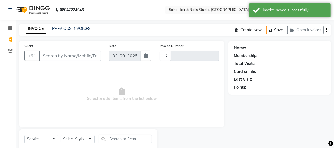
scroll to position [16, 0]
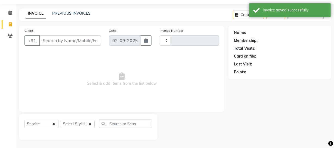
type input "3946"
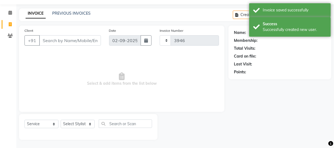
select select "735"
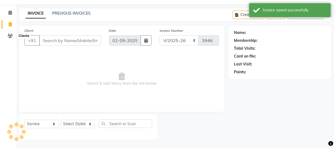
select select "membership"
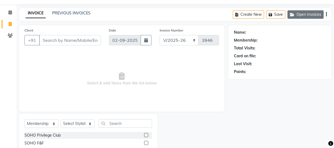
click at [300, 16] on button "Open Invoices" at bounding box center [306, 14] width 36 height 8
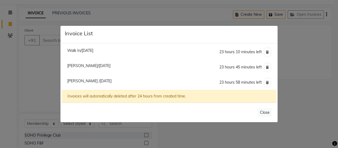
click at [91, 83] on span "[PERSON_NAME] /[DATE]" at bounding box center [89, 81] width 44 height 5
type input "9697273655"
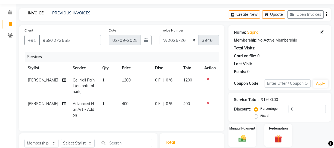
drag, startPoint x: 142, startPoint y: 84, endPoint x: 153, endPoint y: 84, distance: 11.2
click at [142, 84] on td "1200" at bounding box center [135, 86] width 33 height 24
select select "86892"
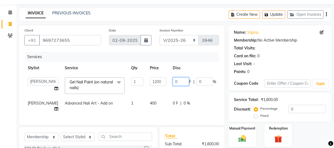
drag, startPoint x: 163, startPoint y: 82, endPoint x: 81, endPoint y: 59, distance: 85.7
click at [90, 63] on table "Stylist Service Qty Price Disc Total Action [PERSON_NAME] Adhamya [PERSON_NAME]…" at bounding box center [138, 88] width 229 height 53
type input "200"
click at [170, 111] on td "0 F | 0 %" at bounding box center [195, 106] width 50 height 18
select select "86892"
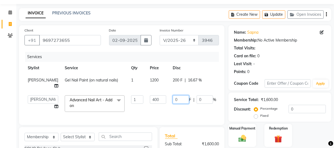
drag, startPoint x: 163, startPoint y: 101, endPoint x: 70, endPoint y: 76, distance: 96.0
click at [74, 77] on tbody "[PERSON_NAME] Gel Nail Paint (on natural nails) 1 1200 200 F | 16.67 % 1000 [PE…" at bounding box center [138, 94] width 229 height 41
type input "400"
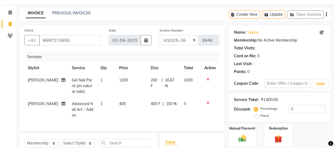
drag, startPoint x: 269, startPoint y: 65, endPoint x: 224, endPoint y: 81, distance: 48.3
click at [269, 66] on div "Last Visit: -" at bounding box center [280, 64] width 92 height 6
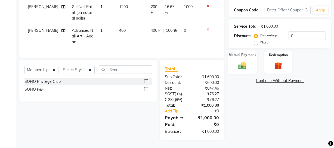
click at [238, 61] on img at bounding box center [242, 65] width 13 height 9
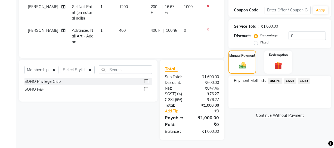
click at [294, 76] on div "Payment Methods ONLINE CASH CARD" at bounding box center [280, 92] width 103 height 33
click at [288, 78] on span "CASH" at bounding box center [290, 81] width 12 height 6
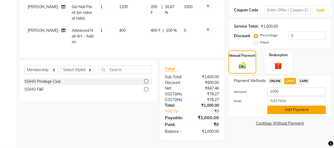
click at [278, 106] on button "Add Payment" at bounding box center [297, 110] width 59 height 8
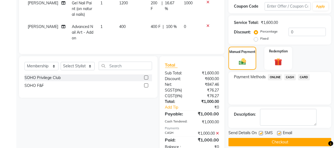
scroll to position [112, 0]
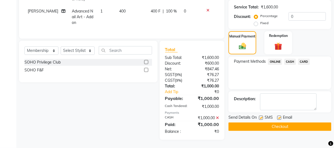
click at [272, 123] on button "Checkout" at bounding box center [280, 127] width 103 height 8
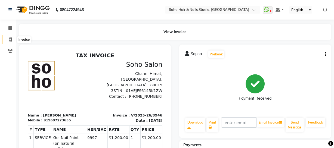
click at [10, 41] on icon at bounding box center [10, 40] width 3 height 4
select select "735"
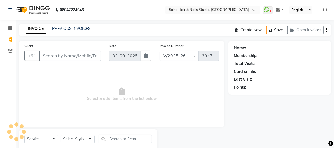
scroll to position [16, 0]
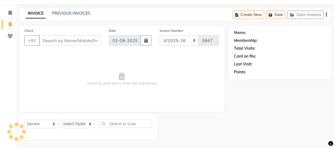
select select "membership"
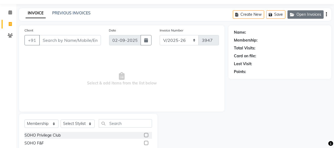
click at [291, 11] on button "Open Invoices" at bounding box center [306, 14] width 36 height 8
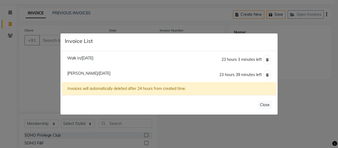
click at [31, 88] on ngb-modal-window "Invoice List Walk In/[DATE] 23 hours 3 minutes left [PERSON_NAME]/[DATE] 23 hou…" at bounding box center [169, 74] width 338 height 148
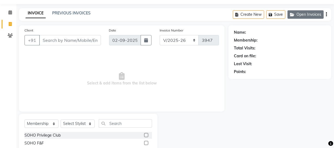
click at [301, 13] on button "Open Invoices" at bounding box center [306, 14] width 36 height 8
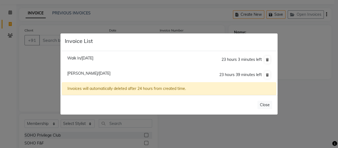
click at [85, 76] on span "[PERSON_NAME]/[DATE]" at bounding box center [88, 73] width 43 height 5
type input "6005026590"
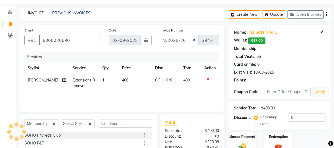
select select "1: Object"
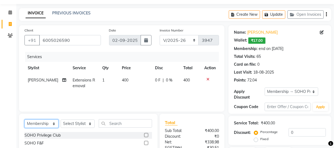
click at [37, 120] on select "Select Service Product Membership Package Voucher Prepaid Gift Card" at bounding box center [41, 124] width 34 height 8
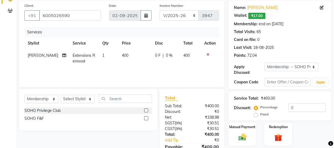
scroll to position [0, 0]
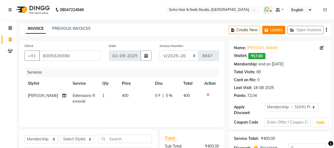
click at [279, 31] on button "Update" at bounding box center [273, 30] width 23 height 8
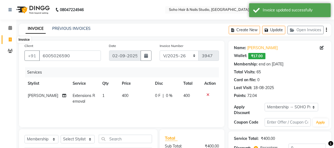
click at [6, 38] on span at bounding box center [10, 40] width 10 height 6
select select "service"
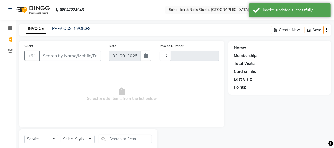
scroll to position [16, 0]
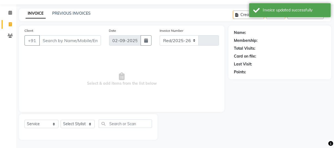
select select "735"
type input "3947"
click at [45, 122] on select "Select Service Product Membership Package Voucher Prepaid Gift Card" at bounding box center [41, 124] width 34 height 8
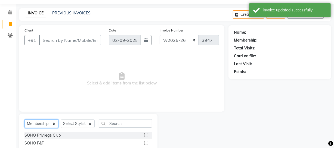
select select "service"
click at [24, 120] on select "Select Service Product Membership Package Voucher Prepaid Gift Card" at bounding box center [41, 124] width 34 height 8
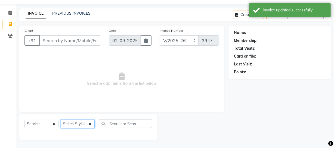
click at [66, 125] on select "Select Stylist [PERSON_NAME] Adhamya [PERSON_NAME] [PERSON_NAME] [PERSON_NAME] …" at bounding box center [78, 124] width 34 height 8
select select "86261"
click at [61, 120] on select "Select Stylist [PERSON_NAME] Adhamya [PERSON_NAME] [PERSON_NAME] [PERSON_NAME] …" at bounding box center [78, 124] width 34 height 8
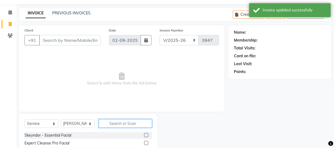
click at [130, 124] on input "text" at bounding box center [125, 123] width 53 height 8
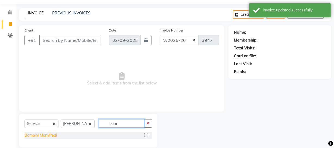
type input "bom"
click at [56, 133] on div "Bombini Mani/Pedi" at bounding box center [40, 136] width 32 height 6
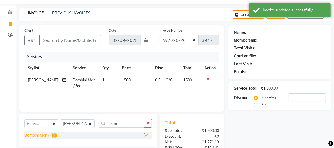
checkbox input "false"
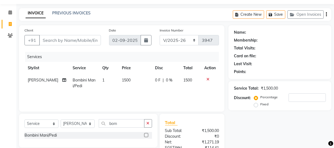
click at [210, 79] on div at bounding box center [209, 80] width 11 height 4
click at [208, 79] on icon at bounding box center [208, 80] width 3 height 4
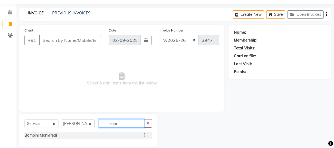
drag, startPoint x: 125, startPoint y: 126, endPoint x: 62, endPoint y: 102, distance: 67.5
click at [71, 120] on div "Select Service Product Membership Package Voucher Prepaid Gift Card Select Styl…" at bounding box center [88, 125] width 128 height 13
type input "clas"
click at [37, 131] on div "Select Service Product Membership Package Voucher Prepaid Gift Card Select Styl…" at bounding box center [88, 131] width 139 height 34
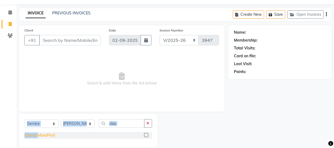
click at [36, 135] on div "Classic Mani/Pedi" at bounding box center [39, 136] width 30 height 6
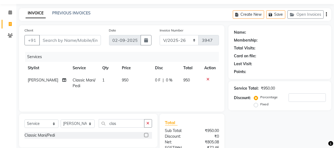
click at [38, 136] on div "Classic Mani/Pedi" at bounding box center [39, 136] width 30 height 6
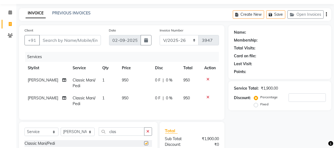
checkbox input "false"
click at [34, 99] on span "[PERSON_NAME]" at bounding box center [43, 98] width 30 height 5
select select "86261"
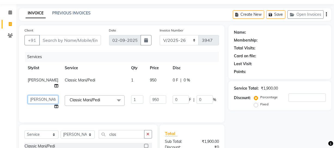
click at [35, 97] on select "[PERSON_NAME] [PERSON_NAME] [PERSON_NAME] [PERSON_NAME] [PERSON_NAME] [PERSON_N…" at bounding box center [43, 100] width 30 height 8
select select "39741"
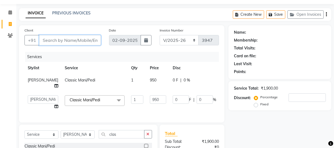
click at [74, 38] on input "Client" at bounding box center [70, 40] width 62 height 10
type input "8"
type input "0"
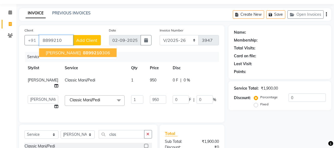
click at [82, 52] on ngb-highlight "8899210 306" at bounding box center [96, 52] width 28 height 5
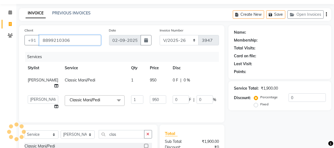
type input "8899210306"
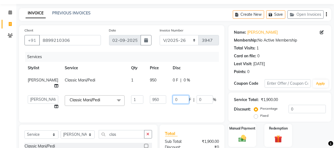
click at [173, 100] on input "0" at bounding box center [181, 100] width 16 height 8
click at [295, 62] on div "Last Visit: [DATE]" at bounding box center [280, 64] width 92 height 6
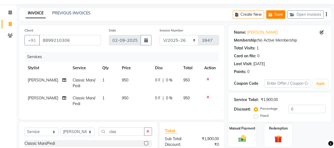
click at [274, 17] on icon "button" at bounding box center [271, 15] width 5 height 4
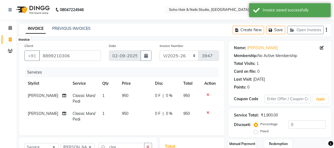
click at [7, 40] on span at bounding box center [10, 40] width 10 height 6
select select "service"
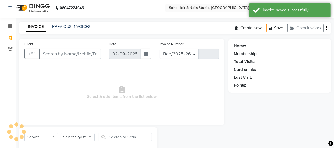
select select "735"
type input "3947"
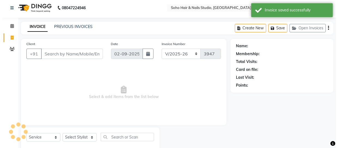
scroll to position [16, 0]
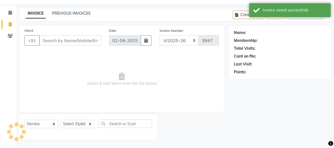
select select "membership"
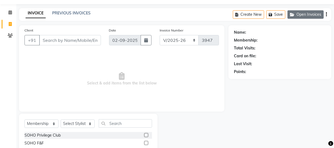
click at [303, 16] on button "Open Invoices" at bounding box center [306, 14] width 36 height 8
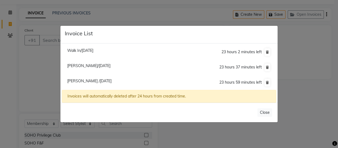
click at [93, 49] on span "Walk In/[DATE]" at bounding box center [80, 50] width 26 height 5
type input "11158000000"
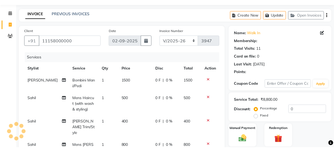
scroll to position [17, 0]
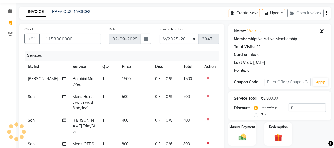
drag, startPoint x: 57, startPoint y: 79, endPoint x: 50, endPoint y: 82, distance: 7.7
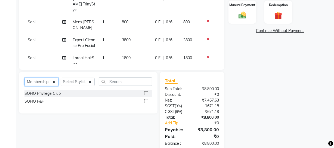
click at [50, 83] on select "Select Service Product Membership Package Voucher Prepaid Gift Card" at bounding box center [41, 82] width 34 height 8
click at [52, 82] on select "Select Service Product Membership Package Voucher Prepaid Gift Card" at bounding box center [41, 82] width 34 height 8
select select "service"
click at [24, 78] on select "Select Service Product Membership Package Voucher Prepaid Gift Card" at bounding box center [41, 82] width 34 height 8
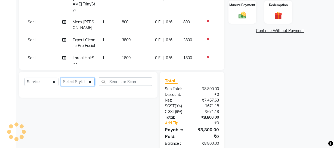
drag, startPoint x: 76, startPoint y: 84, endPoint x: 76, endPoint y: 78, distance: 5.4
click at [76, 83] on select "Select Stylist [PERSON_NAME] Adhamya [PERSON_NAME] [PERSON_NAME] [PERSON_NAME] …" at bounding box center [78, 82] width 34 height 8
select select "30406"
click at [61, 78] on select "Select Stylist [PERSON_NAME] Adhamya [PERSON_NAME] [PERSON_NAME] [PERSON_NAME] …" at bounding box center [78, 82] width 34 height 8
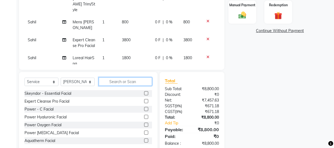
click at [107, 82] on input "text" at bounding box center [125, 82] width 53 height 8
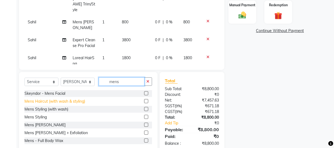
type input "mens"
click at [83, 100] on div "Mens Haircut (with wash & styling)" at bounding box center [54, 102] width 61 height 6
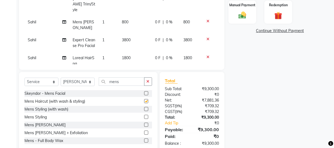
checkbox input "false"
drag, startPoint x: 114, startPoint y: 80, endPoint x: 72, endPoint y: 79, distance: 42.7
click at [72, 80] on div "Select Service Product Membership Package Voucher Prepaid Gift Card Select Styl…" at bounding box center [88, 84] width 128 height 13
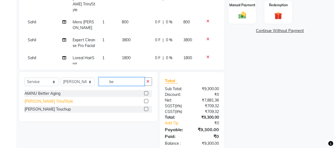
type input "be"
click at [48, 102] on div "[PERSON_NAME] Trim/Style" at bounding box center [48, 102] width 49 height 6
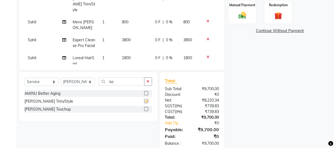
checkbox input "false"
drag, startPoint x: 133, startPoint y: 82, endPoint x: 49, endPoint y: 83, distance: 84.6
click at [49, 84] on div "Select Service Product Membership Package Voucher Prepaid Gift Card Select Styl…" at bounding box center [88, 84] width 128 height 13
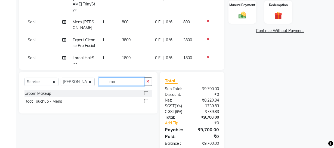
type input "roo"
click at [33, 106] on div "Groom Makeup Root Touchup - Mens" at bounding box center [88, 98] width 128 height 16
click at [33, 103] on div "Root Touchup - Mens" at bounding box center [43, 102] width 38 height 6
checkbox input "false"
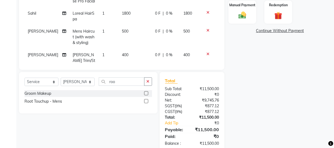
scroll to position [62, 0]
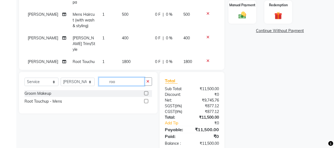
drag, startPoint x: 117, startPoint y: 79, endPoint x: 95, endPoint y: 85, distance: 22.1
click at [96, 85] on div "Select Service Product Membership Package Voucher Prepaid Gift Card Select Styl…" at bounding box center [88, 84] width 128 height 13
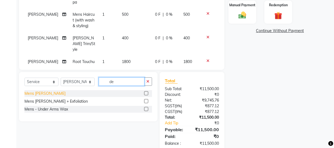
type input "de"
click at [39, 94] on div "Mens [PERSON_NAME]" at bounding box center [44, 94] width 41 height 6
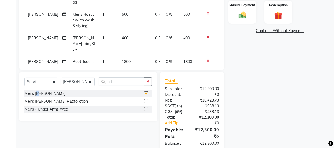
checkbox input "false"
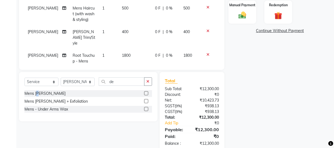
scroll to position [74, 0]
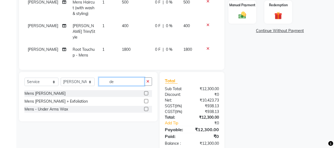
drag, startPoint x: 121, startPoint y: 80, endPoint x: 96, endPoint y: 81, distance: 25.3
click at [96, 81] on div "Select Service Product Membership Package Voucher Prepaid Gift Card Select Styl…" at bounding box center [88, 84] width 128 height 13
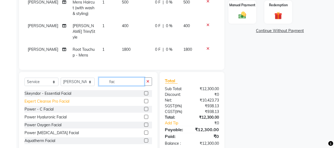
type input "fac"
click at [52, 100] on div "Expert Cleanse Pro Facial" at bounding box center [46, 102] width 45 height 6
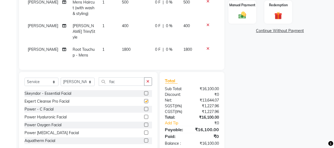
checkbox input "false"
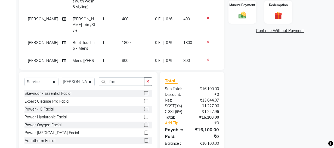
scroll to position [92, 0]
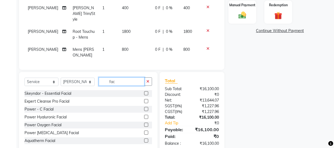
drag, startPoint x: 125, startPoint y: 79, endPoint x: 90, endPoint y: 85, distance: 36.1
click at [90, 85] on div "Select Service Product Membership Package Voucher Prepaid Gift Card Select Styl…" at bounding box center [88, 84] width 128 height 13
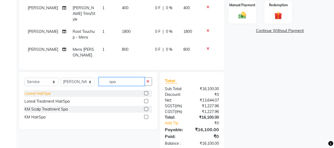
type input "spa"
click at [47, 93] on div "Loreal HairSpa" at bounding box center [37, 94] width 26 height 6
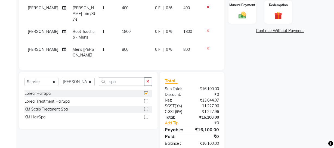
checkbox input "false"
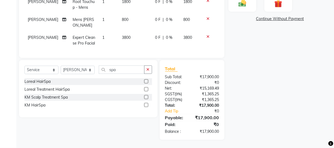
scroll to position [0, 0]
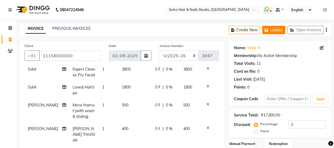
click at [277, 33] on button "Update" at bounding box center [273, 30] width 23 height 8
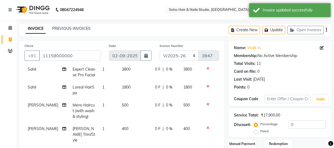
click at [4, 36] on link "Invoice" at bounding box center [8, 39] width 13 height 9
select select "735"
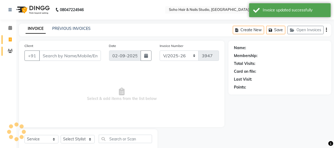
scroll to position [16, 0]
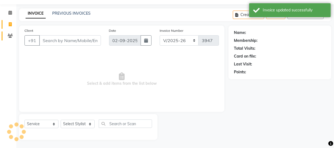
select select "membership"
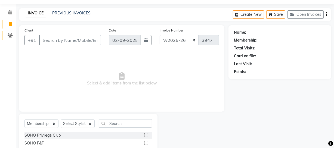
click at [4, 35] on link "Clients" at bounding box center [8, 35] width 13 height 9
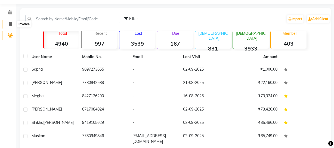
click at [11, 21] on span at bounding box center [10, 24] width 10 height 6
select select "service"
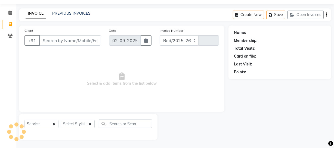
select select "735"
type input "3947"
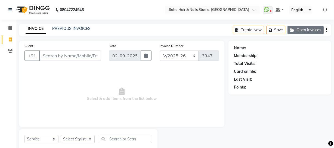
click at [313, 32] on button "Open Invoices" at bounding box center [306, 30] width 36 height 8
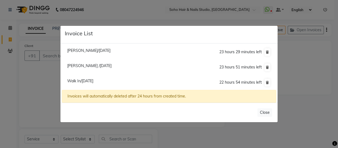
select select "membership"
click at [93, 82] on span "Walk In/[DATE]" at bounding box center [80, 81] width 26 height 5
type input "11158000000"
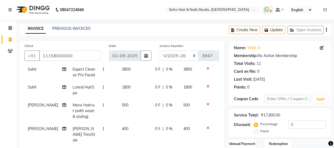
scroll to position [124, 0]
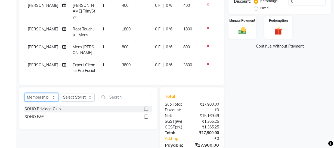
click at [46, 100] on select "Select Service Product Membership Package Voucher Prepaid Gift Card" at bounding box center [41, 97] width 34 height 8
select select "service"
click at [24, 93] on select "Select Service Product Membership Package Voucher Prepaid Gift Card" at bounding box center [41, 97] width 34 height 8
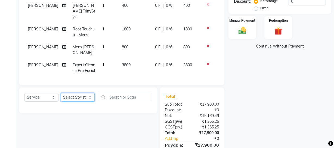
drag, startPoint x: 79, startPoint y: 95, endPoint x: 72, endPoint y: 93, distance: 7.9
click at [79, 95] on select "Select Stylist [PERSON_NAME] Adhamya [PERSON_NAME] [PERSON_NAME] [PERSON_NAME] …" at bounding box center [78, 97] width 34 height 8
click at [61, 93] on select "Select Stylist [PERSON_NAME] Adhamya [PERSON_NAME] [PERSON_NAME] [PERSON_NAME] …" at bounding box center [78, 97] width 34 height 8
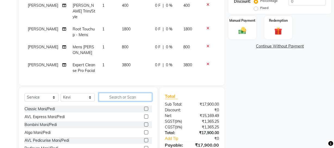
click at [106, 100] on input "text" at bounding box center [125, 97] width 53 height 8
click at [49, 124] on div "Bombini Mani/Pedi" at bounding box center [40, 125] width 32 height 6
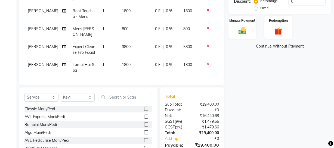
scroll to position [0, 0]
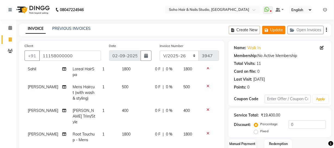
click at [273, 30] on button "Update" at bounding box center [273, 30] width 23 height 8
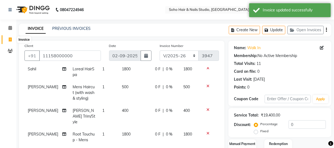
click at [9, 41] on icon at bounding box center [10, 40] width 3 height 4
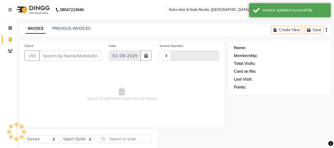
scroll to position [16, 0]
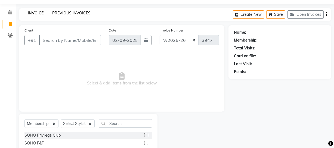
click at [72, 11] on link "PREVIOUS INVOICES" at bounding box center [71, 13] width 38 height 5
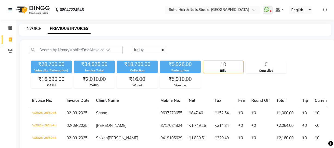
click at [36, 28] on link "INVOICE" at bounding box center [34, 28] width 16 height 5
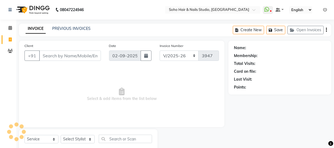
scroll to position [16, 0]
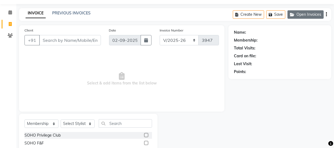
click at [297, 16] on button "Open Invoices" at bounding box center [306, 14] width 36 height 8
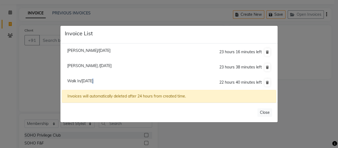
click at [91, 80] on span "Walk In/[DATE]" at bounding box center [80, 81] width 26 height 5
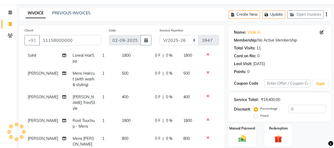
scroll to position [128, 0]
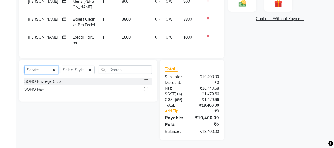
click at [24, 66] on select "Select Service Product Membership Package Voucher Prepaid Gift Card" at bounding box center [41, 70] width 34 height 8
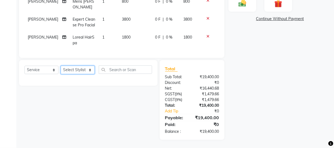
click at [72, 71] on select "Select Stylist [PERSON_NAME] Adhamya [PERSON_NAME] [PERSON_NAME] [PERSON_NAME] …" at bounding box center [78, 70] width 34 height 8
click at [61, 66] on select "Select Stylist [PERSON_NAME] Adhamya [PERSON_NAME] [PERSON_NAME] [PERSON_NAME] …" at bounding box center [78, 70] width 34 height 8
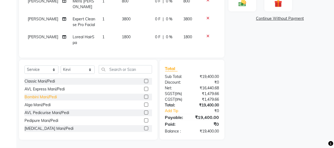
click at [48, 98] on div "Bombini Mani/Pedi" at bounding box center [40, 97] width 32 height 6
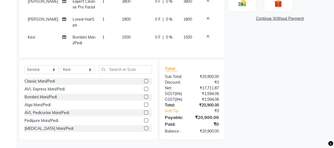
scroll to position [0, 0]
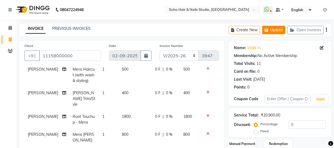
click at [267, 33] on button "Update" at bounding box center [273, 30] width 23 height 8
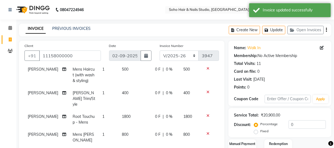
click at [12, 38] on span at bounding box center [10, 40] width 10 height 6
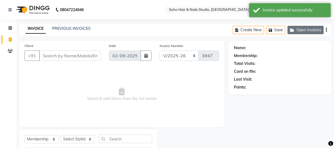
click at [307, 32] on button "Open Invoices" at bounding box center [306, 30] width 36 height 8
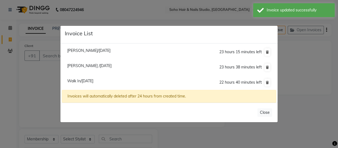
click at [86, 81] on span "Walk In/[DATE]" at bounding box center [80, 81] width 26 height 5
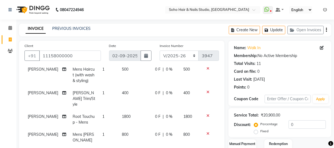
scroll to position [148, 0]
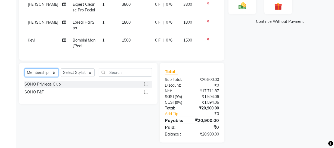
click at [48, 74] on select "Select Service Product Membership Package Voucher Prepaid Gift Card" at bounding box center [41, 73] width 34 height 8
click at [24, 69] on select "Select Service Product Membership Package Voucher Prepaid Gift Card" at bounding box center [41, 73] width 34 height 8
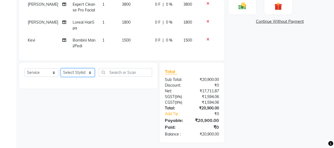
click at [66, 76] on select "Select Stylist [PERSON_NAME] Adhamya [PERSON_NAME] [PERSON_NAME] [PERSON_NAME] …" at bounding box center [78, 73] width 34 height 8
click at [61, 69] on select "Select Stylist [PERSON_NAME] Adhamya [PERSON_NAME] [PERSON_NAME] [PERSON_NAME] …" at bounding box center [78, 73] width 34 height 8
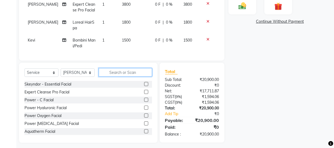
click at [106, 73] on input "text" at bounding box center [125, 72] width 53 height 8
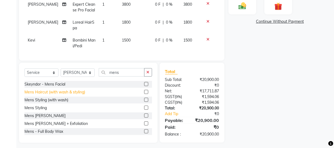
click at [68, 94] on div "Mens Haircut (with wash & styling)" at bounding box center [54, 93] width 61 height 6
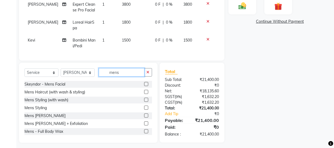
drag, startPoint x: 131, startPoint y: 73, endPoint x: 99, endPoint y: 71, distance: 32.7
click at [106, 73] on input "mens" at bounding box center [122, 72] width 46 height 8
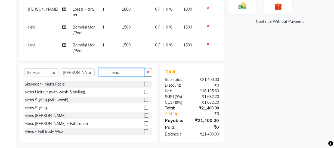
scroll to position [169, 0]
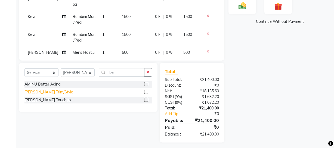
click at [47, 92] on div "[PERSON_NAME] Trim/Style" at bounding box center [48, 93] width 49 height 6
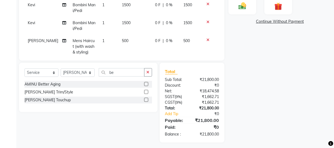
scroll to position [187, 0]
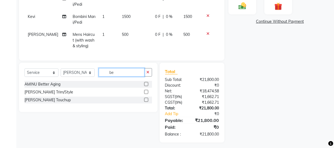
drag, startPoint x: 124, startPoint y: 72, endPoint x: 86, endPoint y: 73, distance: 37.8
click at [86, 73] on div "Select Service Product Membership Package Voucher Prepaid Gift Card Select Styl…" at bounding box center [88, 74] width 128 height 13
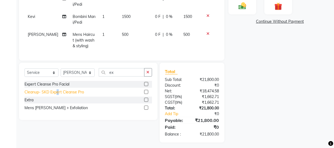
click at [59, 91] on div "Cleanup- SKD Expert Cleanse Pro" at bounding box center [54, 93] width 60 height 6
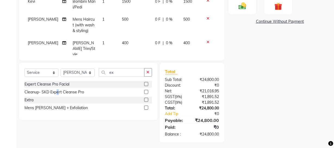
scroll to position [211, 0]
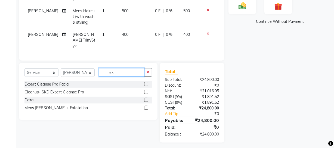
drag, startPoint x: 117, startPoint y: 71, endPoint x: 85, endPoint y: 77, distance: 32.6
click at [87, 77] on div "Select Service Product Membership Package Voucher Prepaid Gift Card Select Styl…" at bounding box center [88, 74] width 128 height 13
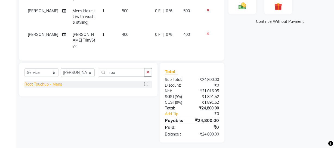
click at [46, 85] on div "Root Touchup - Mens" at bounding box center [43, 85] width 38 height 6
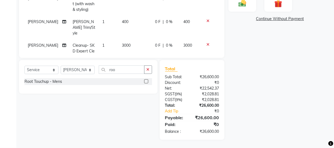
scroll to position [229, 0]
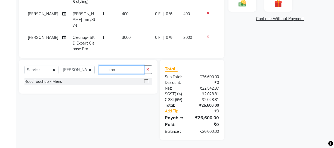
drag, startPoint x: 118, startPoint y: 69, endPoint x: 87, endPoint y: 78, distance: 32.5
click at [87, 78] on div "Select Service Product Membership Package Voucher Prepaid Gift Card Select Styl…" at bounding box center [88, 77] width 139 height 34
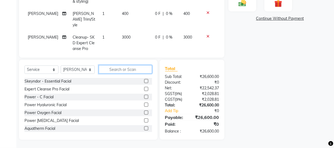
scroll to position [152, 0]
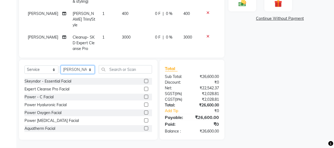
click at [87, 70] on select "Select Stylist [PERSON_NAME] Adhamya [PERSON_NAME] [PERSON_NAME] [PERSON_NAME] …" at bounding box center [78, 70] width 34 height 8
click at [61, 66] on select "Select Stylist [PERSON_NAME] Adhamya [PERSON_NAME] [PERSON_NAME] [PERSON_NAME] …" at bounding box center [78, 70] width 34 height 8
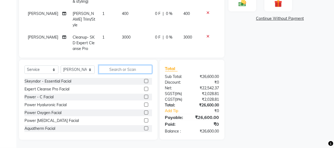
click at [111, 71] on input "text" at bounding box center [125, 69] width 53 height 8
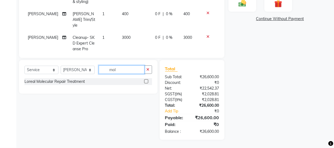
scroll to position [151, 0]
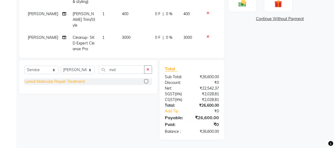
click at [74, 81] on div "Loreal Molecular Repair Treatment" at bounding box center [54, 82] width 60 height 6
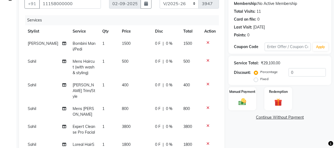
scroll to position [0, 0]
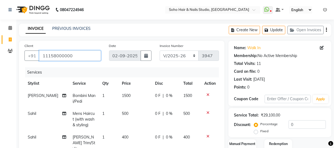
drag, startPoint x: 79, startPoint y: 54, endPoint x: 0, endPoint y: 82, distance: 84.0
click at [0, 80] on app-home "08047224946 Select Location × Soho Hair & Nails Studio, [GEOGRAPHIC_DATA] Whats…" at bounding box center [167, 149] width 334 height 299
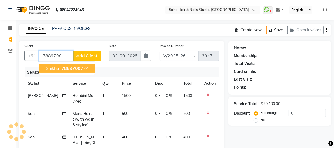
click at [67, 68] on span "7889700" at bounding box center [71, 68] width 19 height 5
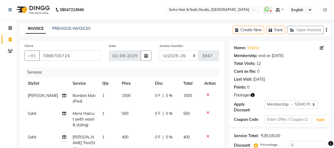
click at [252, 97] on button "button" at bounding box center [253, 96] width 4 height 6
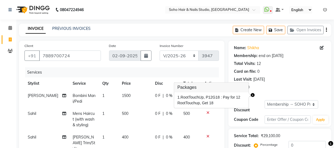
click at [266, 90] on div "Points: 0" at bounding box center [280, 88] width 92 height 6
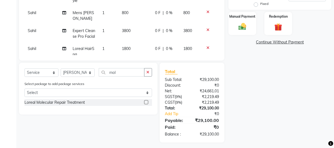
scroll to position [124, 0]
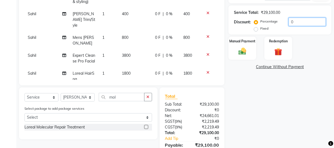
drag, startPoint x: 312, startPoint y: 23, endPoint x: 166, endPoint y: 38, distance: 146.4
click at [167, 38] on div "Client [PHONE_NUMBER] Date [DATE] Invoice Number Red/2025-26 V/2025 V/[PHONE_NU…" at bounding box center [175, 42] width 321 height 250
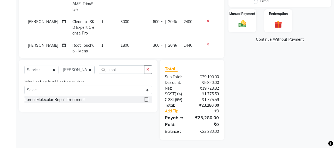
scroll to position [264, 0]
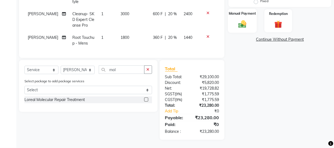
click at [239, 21] on img at bounding box center [242, 23] width 13 height 9
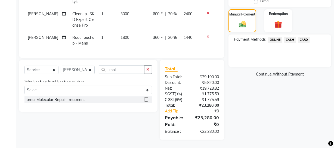
click at [293, 38] on span "CASH" at bounding box center [290, 40] width 12 height 6
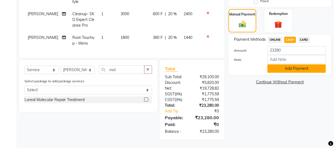
click at [282, 69] on button "Add Payment" at bounding box center [297, 68] width 59 height 8
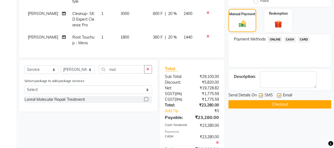
scroll to position [201, 0]
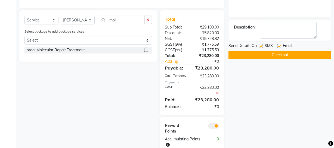
click at [259, 56] on button "Checkout" at bounding box center [280, 55] width 103 height 8
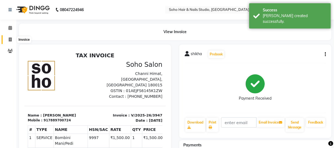
click at [11, 38] on icon at bounding box center [10, 40] width 3 height 4
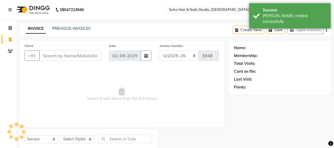
scroll to position [16, 0]
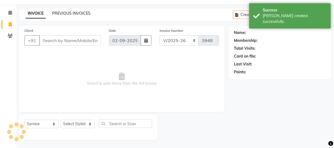
click at [62, 14] on link "PREVIOUS INVOICES" at bounding box center [71, 13] width 38 height 5
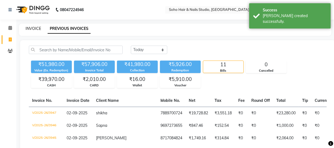
click at [28, 28] on link "INVOICE" at bounding box center [34, 28] width 16 height 5
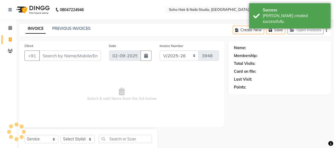
scroll to position [16, 0]
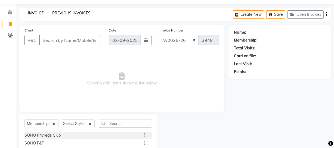
click at [75, 11] on link "PREVIOUS INVOICES" at bounding box center [71, 13] width 38 height 5
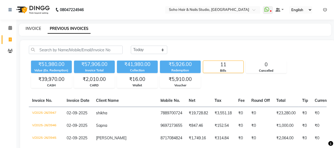
click at [37, 30] on link "INVOICE" at bounding box center [34, 28] width 16 height 5
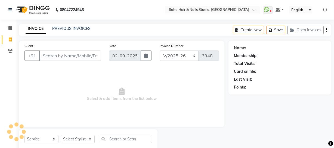
scroll to position [16, 0]
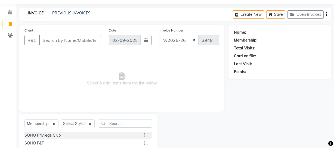
click at [65, 17] on div "INVOICE PREVIOUS INVOICES Create New Save Open Invoices" at bounding box center [175, 14] width 312 height 13
click at [65, 16] on div "PREVIOUS INVOICES" at bounding box center [71, 13] width 38 height 6
click at [65, 15] on link "PREVIOUS INVOICES" at bounding box center [71, 13] width 38 height 5
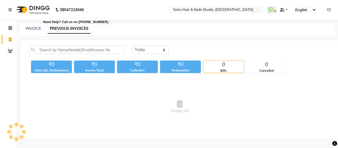
click at [65, 14] on b "08047224946" at bounding box center [72, 9] width 24 height 15
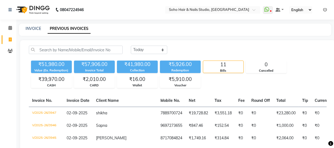
scroll to position [74, 0]
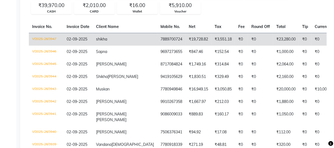
click at [186, 40] on td "₹19,728.82" at bounding box center [199, 39] width 26 height 13
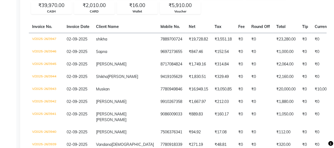
scroll to position [0, 0]
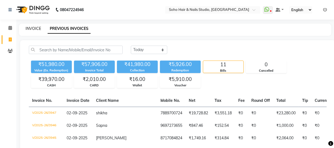
click at [39, 28] on link "INVOICE" at bounding box center [34, 28] width 16 height 5
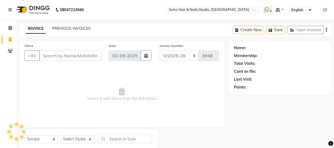
scroll to position [16, 0]
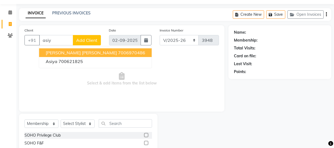
click at [68, 52] on span "[PERSON_NAME] [PERSON_NAME]" at bounding box center [81, 52] width 71 height 5
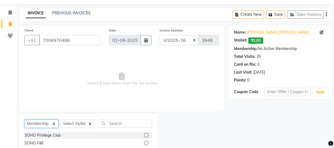
click at [51, 121] on select "Select Service Product Membership Package Voucher Prepaid Gift Card" at bounding box center [41, 124] width 34 height 8
click at [24, 120] on select "Select Service Product Membership Package Voucher Prepaid Gift Card" at bounding box center [41, 124] width 34 height 8
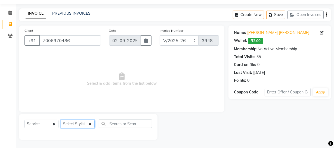
click at [71, 123] on select "Select Stylist [PERSON_NAME] Adhamya [PERSON_NAME] [PERSON_NAME] [PERSON_NAME] …" at bounding box center [78, 124] width 34 height 8
click at [61, 120] on select "Select Stylist [PERSON_NAME] Adhamya [PERSON_NAME] [PERSON_NAME] [PERSON_NAME] …" at bounding box center [78, 124] width 34 height 8
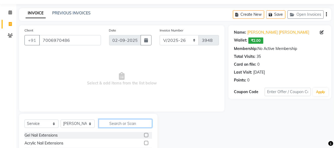
click at [115, 127] on input "text" at bounding box center [125, 123] width 53 height 8
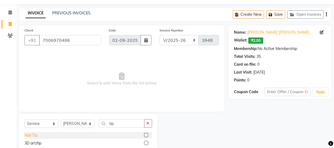
click at [35, 134] on div "Nail Tip" at bounding box center [30, 136] width 13 height 6
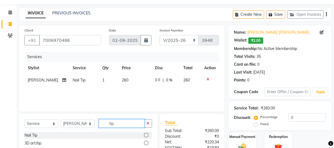
drag, startPoint x: 134, startPoint y: 124, endPoint x: 77, endPoint y: 121, distance: 57.0
click at [77, 121] on div "Select Service Product Membership Package Voucher Prepaid Gift Card Select Styl…" at bounding box center [88, 125] width 128 height 13
click at [25, 136] on div "Feet Gel Paint" at bounding box center [36, 136] width 25 height 6
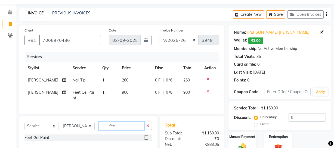
drag, startPoint x: 99, startPoint y: 130, endPoint x: 61, endPoint y: 133, distance: 38.2
click at [66, 130] on div "Select Service Product Membership Package Voucher Prepaid Gift Card Select Styl…" at bounding box center [88, 128] width 128 height 13
click at [55, 139] on div "Basic Nail Art - Add on" at bounding box center [44, 138] width 40 height 6
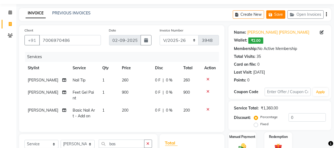
click at [276, 14] on button "Save" at bounding box center [275, 14] width 19 height 8
click at [13, 21] on span at bounding box center [10, 24] width 10 height 6
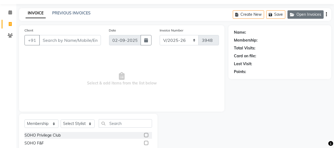
click at [303, 15] on button "Open Invoices" at bounding box center [306, 14] width 36 height 8
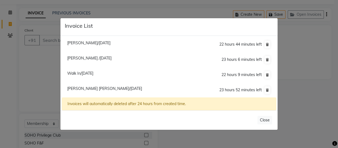
click at [93, 73] on span "Walk In/[DATE]" at bounding box center [80, 73] width 26 height 5
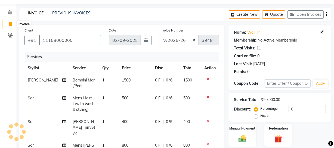
click at [9, 22] on icon at bounding box center [10, 24] width 3 height 4
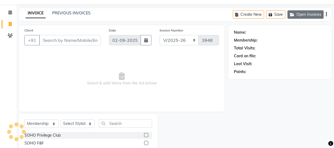
click at [296, 14] on icon "button" at bounding box center [293, 15] width 7 height 4
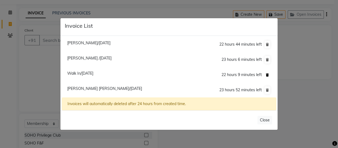
click at [267, 73] on icon at bounding box center [267, 74] width 3 height 3
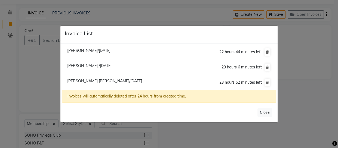
click at [83, 53] on li "[PERSON_NAME]/[DATE] 22 hours 44 minutes left" at bounding box center [169, 53] width 214 height 16
click at [84, 53] on span "[PERSON_NAME]/[DATE]" at bounding box center [88, 50] width 43 height 5
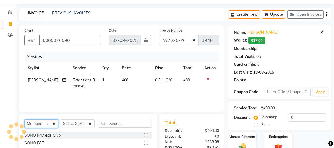
click at [48, 120] on select "Select Service Product Membership Package Voucher Prepaid Gift Card" at bounding box center [41, 124] width 34 height 8
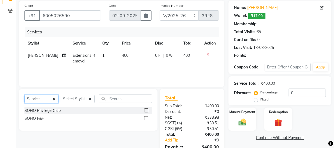
click at [24, 95] on select "Select Service Product Membership Package Voucher Prepaid Gift Card" at bounding box center [41, 99] width 34 height 8
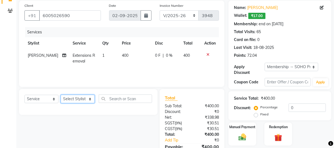
click at [73, 103] on div "Select Service Product Membership Package Voucher Prepaid Gift Card Select Styl…" at bounding box center [88, 101] width 128 height 13
click at [61, 95] on select "Select Stylist [PERSON_NAME] Adhamya [PERSON_NAME] [PERSON_NAME] [PERSON_NAME] …" at bounding box center [78, 99] width 34 height 8
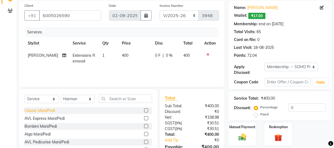
click at [46, 110] on div "Classic Mani/Pedi" at bounding box center [39, 111] width 30 height 6
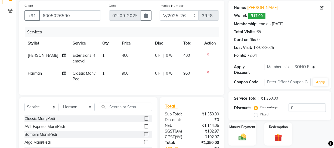
scroll to position [0, 0]
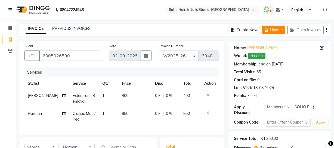
click at [275, 30] on button "Update" at bounding box center [273, 30] width 23 height 8
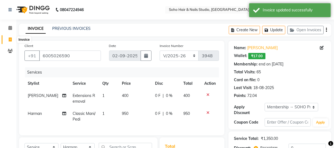
click at [7, 41] on span at bounding box center [10, 40] width 10 height 6
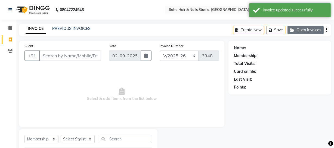
click at [301, 28] on button "Open Invoices" at bounding box center [306, 30] width 36 height 8
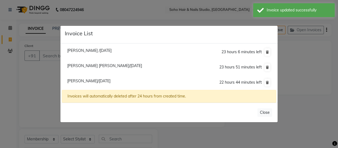
click at [116, 67] on span "[PERSON_NAME] [PERSON_NAME]/[DATE]" at bounding box center [104, 65] width 75 height 5
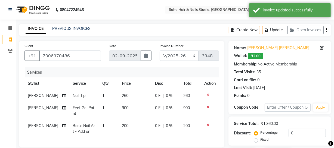
scroll to position [94, 0]
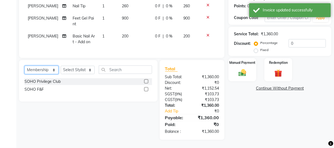
click at [47, 71] on select "Select Service Product Membership Package Voucher Prepaid Gift Card" at bounding box center [41, 70] width 34 height 8
click at [24, 66] on select "Select Service Product Membership Package Voucher Prepaid Gift Card" at bounding box center [41, 70] width 34 height 8
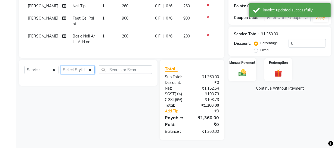
click at [79, 71] on select "Select Stylist [PERSON_NAME] Adhamya [PERSON_NAME] [PERSON_NAME] [PERSON_NAME] …" at bounding box center [78, 70] width 34 height 8
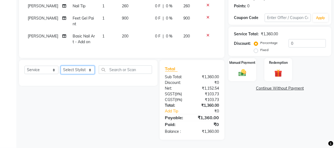
scroll to position [0, 0]
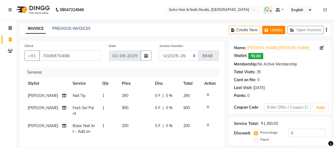
click at [269, 29] on icon "button" at bounding box center [267, 30] width 5 height 4
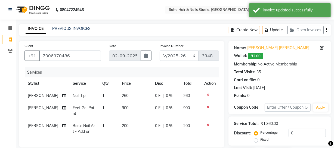
click at [11, 38] on icon at bounding box center [10, 40] width 3 height 4
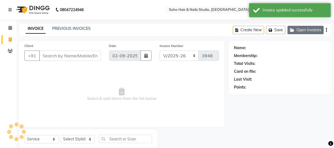
click at [305, 28] on button "Open Invoices" at bounding box center [306, 30] width 36 height 8
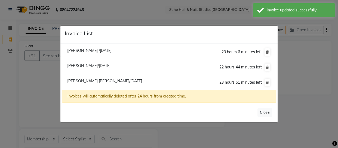
click at [105, 54] on li "[PERSON_NAME] /[DATE] 23 hours 6 minutes left" at bounding box center [169, 53] width 214 height 16
click at [104, 52] on span "[PERSON_NAME] /[DATE]" at bounding box center [89, 50] width 44 height 5
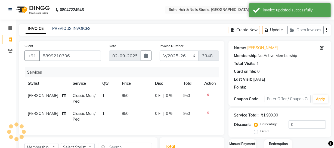
scroll to position [74, 0]
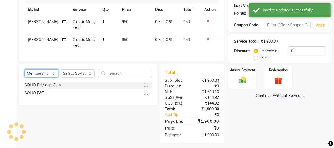
click at [51, 78] on select "Select Service Product Membership Package Voucher Prepaid Gift Card" at bounding box center [41, 73] width 34 height 8
click at [24, 73] on select "Select Service Product Membership Package Voucher Prepaid Gift Card" at bounding box center [41, 73] width 34 height 8
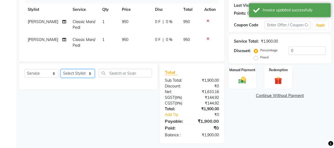
click at [71, 78] on select "Select Stylist [PERSON_NAME] Adhamya [PERSON_NAME] [PERSON_NAME] [PERSON_NAME] …" at bounding box center [78, 73] width 34 height 8
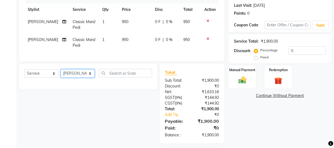
click at [61, 73] on select "Select Stylist [PERSON_NAME] Adhamya [PERSON_NAME] [PERSON_NAME] [PERSON_NAME] …" at bounding box center [78, 73] width 34 height 8
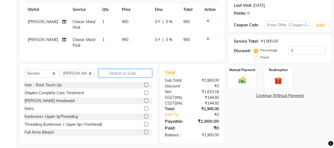
click at [111, 75] on input "text" at bounding box center [125, 73] width 53 height 8
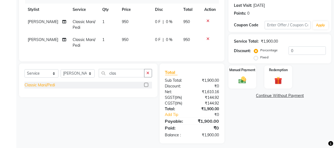
click at [49, 88] on div "Classic Mani/Pedi" at bounding box center [39, 85] width 30 height 6
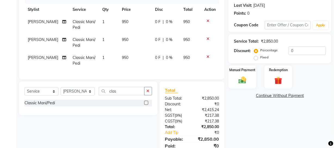
scroll to position [0, 0]
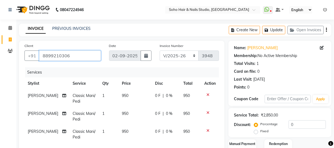
click at [79, 54] on input "8899210306" at bounding box center [70, 56] width 62 height 10
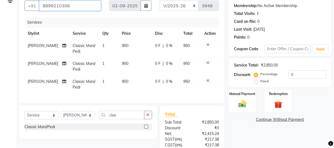
scroll to position [100, 0]
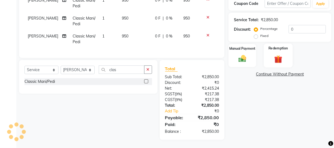
drag, startPoint x: 245, startPoint y: 56, endPoint x: 274, endPoint y: 60, distance: 29.9
click at [245, 56] on img at bounding box center [242, 58] width 13 height 9
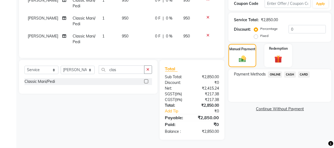
click at [302, 72] on span "CARD" at bounding box center [304, 75] width 12 height 6
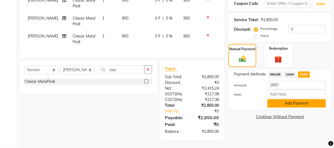
click at [285, 100] on button "Add Payment" at bounding box center [297, 103] width 59 height 8
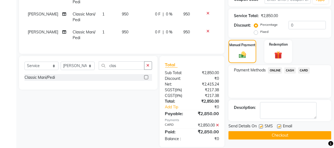
scroll to position [111, 0]
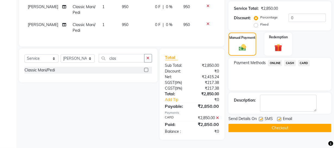
click at [254, 124] on button "Checkout" at bounding box center [280, 128] width 103 height 8
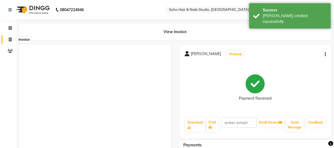
click at [10, 38] on icon at bounding box center [10, 40] width 3 height 4
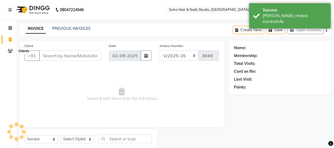
scroll to position [16, 0]
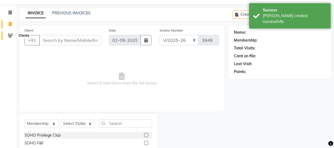
click at [10, 38] on icon at bounding box center [10, 35] width 5 height 4
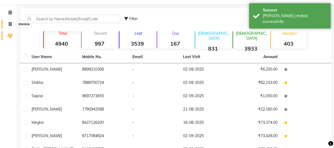
click at [11, 24] on icon at bounding box center [10, 24] width 3 height 4
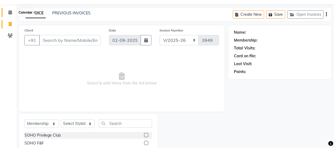
click at [10, 14] on icon at bounding box center [10, 12] width 4 height 4
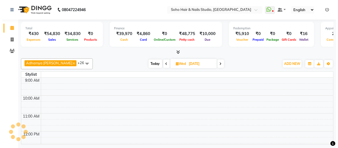
scroll to position [125, 0]
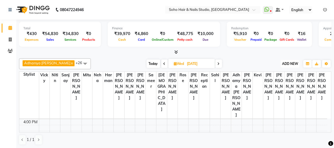
click at [292, 64] on span "ADD NEW" at bounding box center [290, 64] width 16 height 4
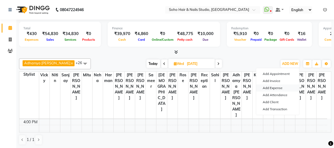
click at [271, 88] on link "Add Expense" at bounding box center [277, 88] width 43 height 7
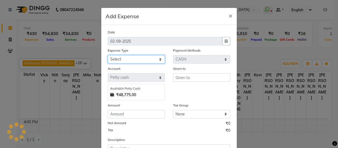
click at [151, 62] on select "Select Cash transfer to bank Client Snacks Fuel Govt fee Incentive Maintenance …" at bounding box center [136, 59] width 57 height 8
click at [108, 56] on select "Select Cash transfer to bank Client Snacks Fuel Govt fee Incentive Maintenance …" at bounding box center [136, 59] width 57 height 8
drag, startPoint x: 143, startPoint y: 59, endPoint x: 143, endPoint y: 56, distance: 3.0
click at [143, 59] on select "Select Cash transfer to bank Client Snacks Fuel Govt fee Incentive Maintenance …" at bounding box center [136, 59] width 57 height 8
click at [108, 56] on select "Select Cash transfer to bank Client Snacks Fuel Govt fee Incentive Maintenance …" at bounding box center [136, 59] width 57 height 8
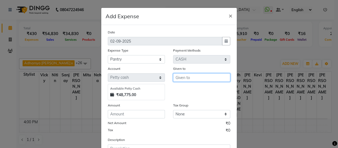
click at [182, 79] on input "text" at bounding box center [201, 77] width 57 height 8
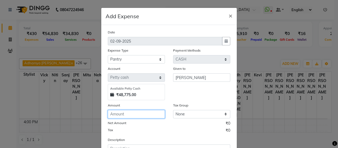
click at [137, 116] on input "number" at bounding box center [136, 114] width 57 height 8
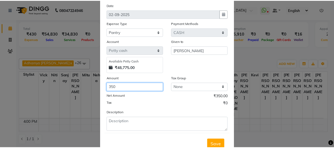
scroll to position [47, 0]
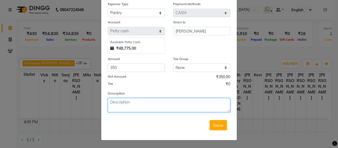
click at [137, 105] on textarea at bounding box center [169, 105] width 122 height 14
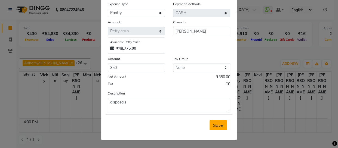
click at [223, 122] on button "Save" at bounding box center [218, 125] width 17 height 10
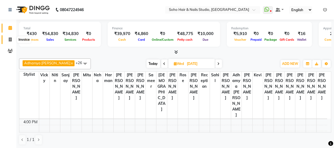
click at [7, 39] on span at bounding box center [10, 40] width 10 height 6
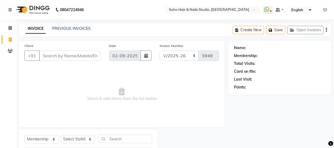
click at [315, 24] on div "Create New Save Open Invoices" at bounding box center [282, 30] width 99 height 13
click at [311, 29] on button "Open Invoices" at bounding box center [306, 30] width 36 height 8
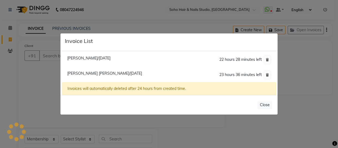
click at [86, 71] on li "[PERSON_NAME] [PERSON_NAME]/[DATE] 23 hours 36 minutes left" at bounding box center [169, 74] width 214 height 15
click at [85, 73] on span "[PERSON_NAME] [PERSON_NAME]/[DATE]" at bounding box center [104, 73] width 75 height 5
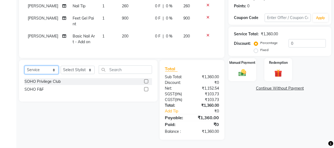
click at [24, 66] on select "Select Service Product Membership Package Voucher Prepaid Gift Card" at bounding box center [41, 70] width 34 height 8
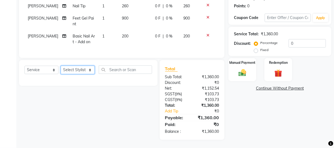
click at [79, 73] on select "Select Stylist [PERSON_NAME] Adhamya [PERSON_NAME] [PERSON_NAME] [PERSON_NAME] …" at bounding box center [78, 70] width 34 height 8
click at [61, 66] on select "Select Stylist [PERSON_NAME] Adhamya [PERSON_NAME] [PERSON_NAME] [PERSON_NAME] …" at bounding box center [78, 70] width 34 height 8
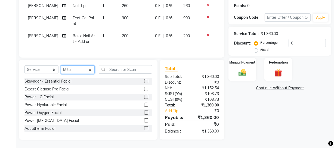
click at [81, 71] on select "Select Stylist [PERSON_NAME] Adhamya [PERSON_NAME] [PERSON_NAME] [PERSON_NAME] …" at bounding box center [78, 70] width 34 height 8
click at [61, 66] on select "Select Stylist [PERSON_NAME] Adhamya [PERSON_NAME] [PERSON_NAME] [PERSON_NAME] …" at bounding box center [78, 70] width 34 height 8
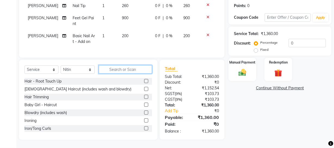
click at [105, 69] on input "text" at bounding box center [125, 69] width 53 height 8
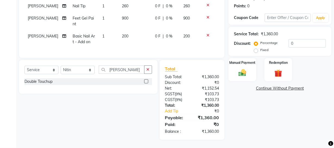
click at [24, 81] on div "Select Service Product Membership Package Voucher Prepaid Gift Card Select Styl…" at bounding box center [88, 77] width 139 height 34
click at [29, 82] on div "Double Touchup" at bounding box center [38, 82] width 28 height 6
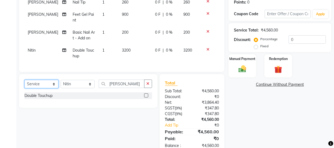
click at [39, 88] on select "Select Service Product Membership Package Voucher Prepaid Gift Card" at bounding box center [41, 84] width 34 height 8
click at [24, 84] on select "Select Service Product Membership Package Voucher Prepaid Gift Card" at bounding box center [41, 84] width 34 height 8
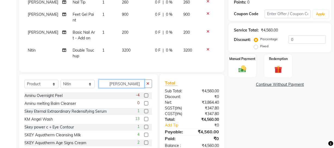
drag, startPoint x: 131, startPoint y: 86, endPoint x: 70, endPoint y: 86, distance: 60.4
click at [70, 86] on div "Select Service Product Membership Package Voucher Prepaid Gift Card Select Styl…" at bounding box center [88, 86] width 128 height 13
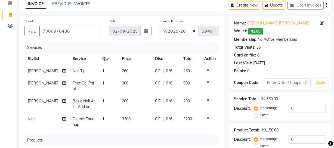
scroll to position [74, 0]
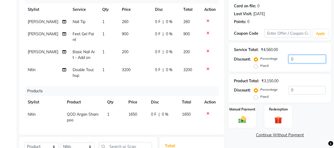
drag, startPoint x: 299, startPoint y: 58, endPoint x: 280, endPoint y: 56, distance: 18.9
click at [281, 57] on div "Percentage Fixed 0" at bounding box center [290, 62] width 71 height 15
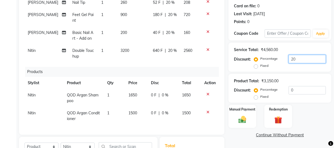
scroll to position [124, 0]
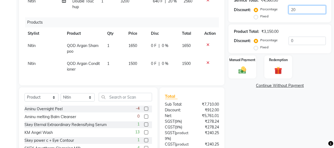
drag, startPoint x: 305, startPoint y: 8, endPoint x: 244, endPoint y: 8, distance: 60.4
click at [244, 8] on div "Discount: Percentage Fixed 20" at bounding box center [280, 12] width 92 height 15
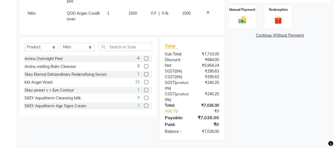
scroll to position [125, 0]
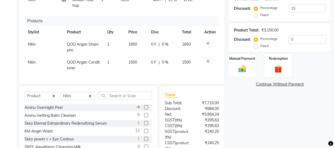
click at [260, 15] on label "Fixed" at bounding box center [264, 15] width 8 height 5
click at [256, 15] on input "Fixed" at bounding box center [257, 15] width 4 height 4
drag, startPoint x: 293, startPoint y: 7, endPoint x: 269, endPoint y: 9, distance: 23.5
click at [272, 9] on div "Percentage Fixed 15" at bounding box center [290, 11] width 71 height 15
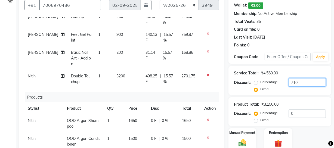
scroll to position [150, 0]
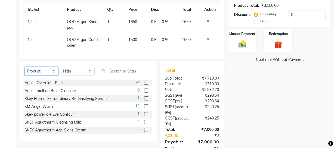
click at [47, 74] on select "Select Service Product Membership Package Voucher Prepaid Gift Card" at bounding box center [41, 71] width 34 height 8
click at [24, 67] on select "Select Service Product Membership Package Voucher Prepaid Gift Card" at bounding box center [41, 71] width 34 height 8
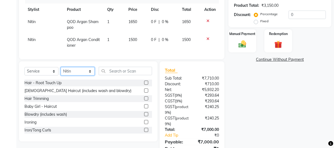
click at [69, 71] on select "Select Stylist [PERSON_NAME] Adhamya [PERSON_NAME] [PERSON_NAME] [PERSON_NAME] …" at bounding box center [78, 71] width 34 height 8
click at [61, 67] on select "Select Stylist [PERSON_NAME] Adhamya [PERSON_NAME] [PERSON_NAME] [PERSON_NAME] …" at bounding box center [78, 71] width 34 height 8
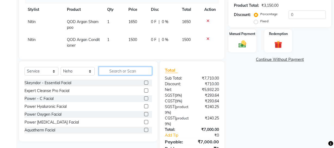
click at [136, 73] on input "text" at bounding box center [125, 71] width 53 height 8
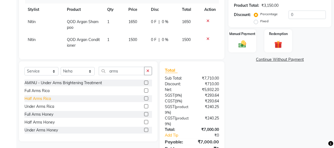
click at [37, 99] on div "Half Arms Rica" at bounding box center [37, 99] width 26 height 6
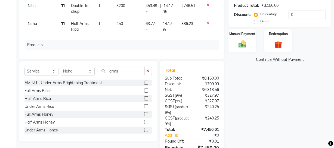
scroll to position [125, 0]
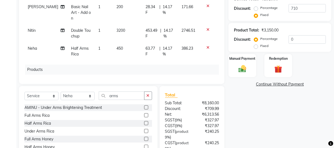
click at [272, 8] on label "Percentage" at bounding box center [268, 7] width 17 height 5
click at [259, 8] on input "Percentage" at bounding box center [257, 8] width 4 height 4
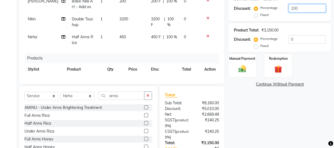
drag, startPoint x: 286, startPoint y: 8, endPoint x: 269, endPoint y: 4, distance: 17.6
click at [274, 6] on div "Percentage Fixed 100" at bounding box center [290, 11] width 71 height 15
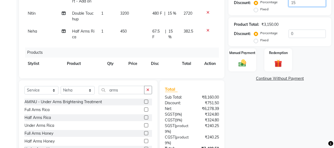
scroll to position [180, 0]
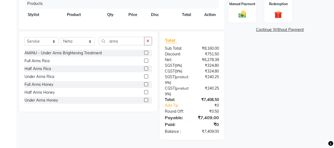
click at [250, 23] on div "Manual Payment" at bounding box center [243, 10] width 28 height 23
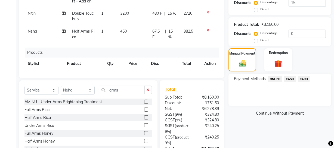
click at [291, 78] on span "CASH" at bounding box center [290, 79] width 12 height 6
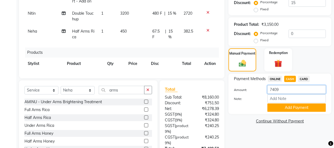
drag, startPoint x: 286, startPoint y: 87, endPoint x: 233, endPoint y: 89, distance: 53.6
click at [242, 88] on div "Amount: 7409" at bounding box center [280, 89] width 100 height 9
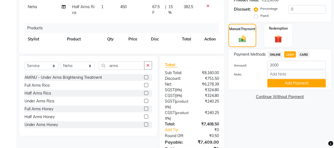
drag, startPoint x: 300, startPoint y: 84, endPoint x: 302, endPoint y: 57, distance: 26.7
click at [300, 84] on button "Add Payment" at bounding box center [297, 83] width 59 height 8
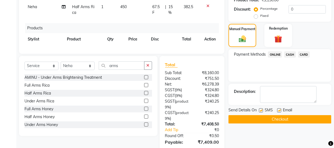
click at [305, 53] on span "CARD" at bounding box center [304, 54] width 12 height 6
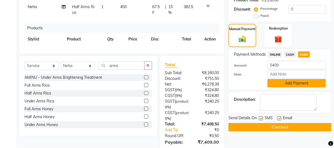
click at [300, 85] on button "Add Payment" at bounding box center [297, 83] width 59 height 8
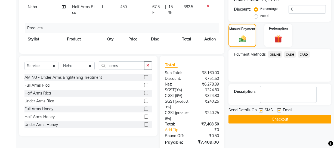
scroll to position [205, 0]
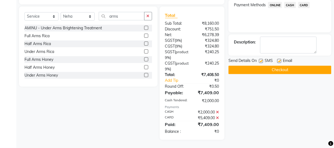
click at [292, 70] on button "Checkout" at bounding box center [280, 70] width 103 height 8
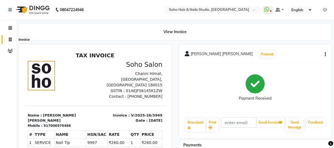
click at [8, 41] on span at bounding box center [10, 40] width 10 height 6
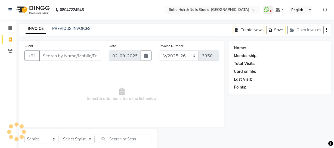
scroll to position [16, 0]
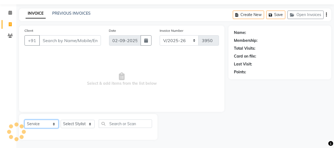
click at [45, 128] on select "Select Service Product Membership Package Voucher Prepaid Gift Card" at bounding box center [41, 124] width 34 height 8
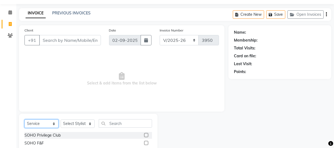
click at [24, 120] on select "Select Service Product Membership Package Voucher Prepaid Gift Card" at bounding box center [41, 124] width 34 height 8
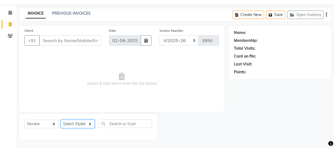
click at [81, 123] on select "Select Stylist [PERSON_NAME] Adhamya [PERSON_NAME] [PERSON_NAME] [PERSON_NAME] …" at bounding box center [78, 124] width 34 height 8
click at [61, 120] on select "Select Stylist [PERSON_NAME] Adhamya [PERSON_NAME] [PERSON_NAME] [PERSON_NAME] …" at bounding box center [78, 124] width 34 height 8
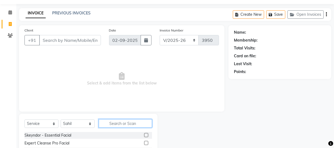
click at [113, 121] on input "text" at bounding box center [125, 123] width 53 height 8
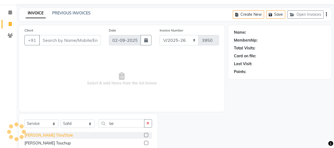
click at [41, 137] on div "[PERSON_NAME] Trim/Style" at bounding box center [48, 136] width 49 height 6
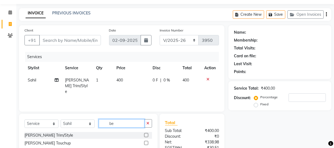
scroll to position [70, 0]
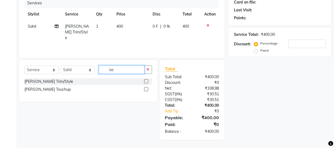
drag, startPoint x: 105, startPoint y: 69, endPoint x: 95, endPoint y: 71, distance: 10.2
click at [95, 71] on div "Select Service Product Membership Package Voucher Prepaid Gift Card Select Styl…" at bounding box center [88, 72] width 128 height 13
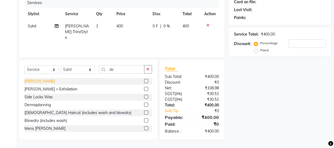
click at [35, 83] on div "[PERSON_NAME]" at bounding box center [39, 82] width 30 height 6
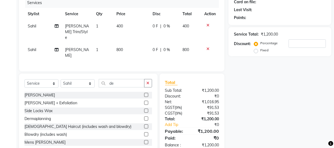
click at [208, 47] on icon at bounding box center [208, 49] width 3 height 4
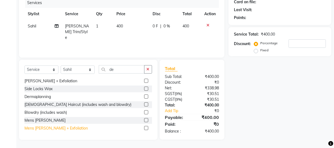
scroll to position [16, 0]
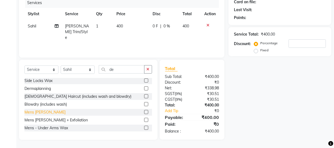
click at [39, 113] on div "Mens [PERSON_NAME]" at bounding box center [44, 113] width 41 height 6
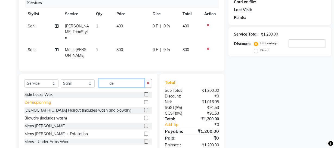
drag, startPoint x: 122, startPoint y: 73, endPoint x: 46, endPoint y: 93, distance: 79.0
click at [49, 93] on div "Select Service Product Membership Package Voucher Prepaid Gift Card Select Styl…" at bounding box center [88, 114] width 139 height 80
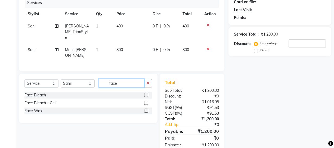
scroll to position [0, 0]
click at [43, 108] on div "Face Wax" at bounding box center [88, 111] width 128 height 7
click at [33, 108] on div "Face Wax" at bounding box center [33, 111] width 18 height 6
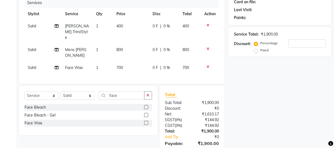
click at [117, 62] on td "700" at bounding box center [131, 68] width 36 height 12
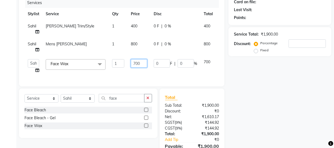
drag, startPoint x: 145, startPoint y: 65, endPoint x: 56, endPoint y: 63, distance: 88.2
click at [63, 65] on tr "[PERSON_NAME] Adhamya [PERSON_NAME] [PERSON_NAME] [PERSON_NAME] [PERSON_NAME] […" at bounding box center [129, 66] width 210 height 21
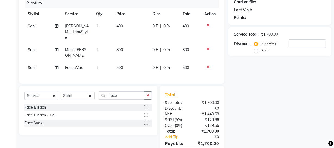
click at [276, 84] on div "Name: Membership: Total Visits: Card on file: Last Visit: Points: Service Total…" at bounding box center [282, 68] width 107 height 195
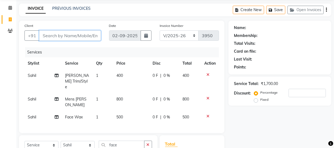
click at [79, 33] on input "Client" at bounding box center [70, 35] width 62 height 10
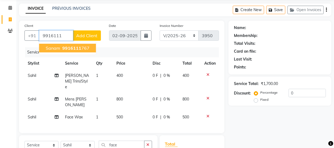
click at [74, 46] on span "9916111" at bounding box center [71, 47] width 19 height 5
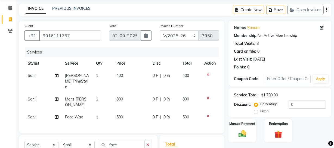
scroll to position [88, 0]
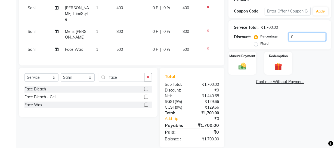
drag, startPoint x: 309, startPoint y: 36, endPoint x: 215, endPoint y: 49, distance: 94.7
click at [218, 48] on div "Client [PHONE_NUMBER] Date [DATE] Invoice Number Red/2025-26 V/2025 V/[PHONE_NU…" at bounding box center [175, 50] width 321 height 195
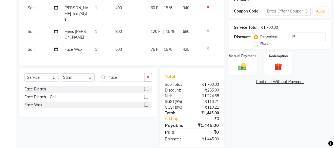
click at [245, 71] on div "Manual Payment" at bounding box center [242, 63] width 29 height 24
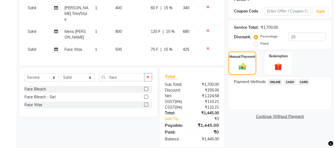
drag, startPoint x: 274, startPoint y: 83, endPoint x: 272, endPoint y: 87, distance: 4.6
click at [274, 83] on span "ONLINE" at bounding box center [275, 82] width 14 height 6
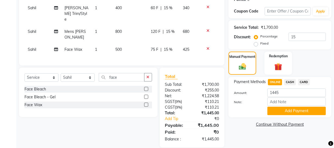
click at [272, 110] on button "Add Payment" at bounding box center [297, 111] width 59 height 8
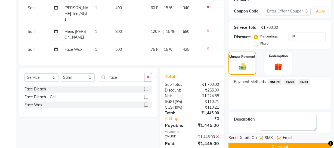
scroll to position [99, 0]
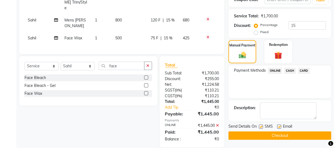
click at [265, 133] on button "Checkout" at bounding box center [280, 136] width 103 height 8
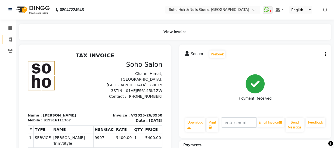
click at [6, 41] on span at bounding box center [10, 40] width 10 height 6
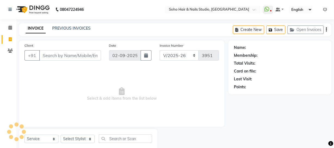
scroll to position [16, 0]
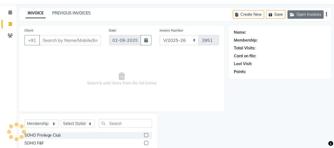
click at [305, 14] on button "Open Invoices" at bounding box center [306, 14] width 36 height 8
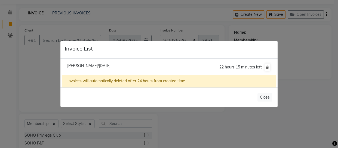
click at [84, 17] on ngb-modal-window "Invoice List [PERSON_NAME]/[DATE] 22 hours 15 minutes left Invoices will automa…" at bounding box center [169, 74] width 338 height 148
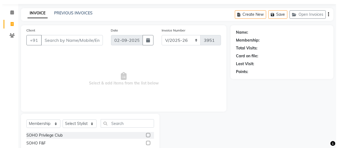
scroll to position [0, 0]
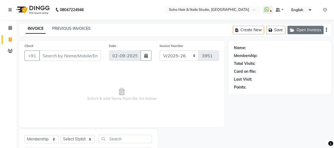
click at [297, 27] on button "Open Invoices" at bounding box center [306, 30] width 36 height 8
click at [302, 30] on button "Open Invoices" at bounding box center [306, 30] width 36 height 8
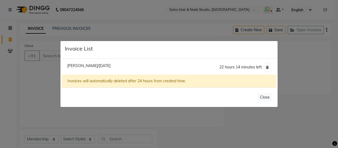
click at [301, 68] on ngb-modal-window "Invoice List [PERSON_NAME]/[DATE] 22 hours 14 minutes left Invoices will automa…" at bounding box center [169, 74] width 338 height 148
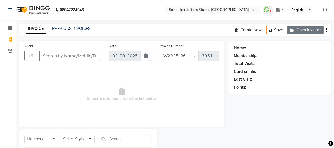
click at [310, 33] on button "Open Invoices" at bounding box center [306, 30] width 36 height 8
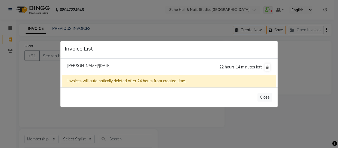
click at [297, 62] on ngb-modal-window "Invoice List [PERSON_NAME]/[DATE] 22 hours 14 minutes left Invoices will automa…" at bounding box center [169, 74] width 338 height 148
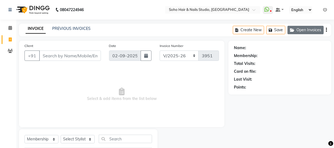
click at [312, 30] on button "Open Invoices" at bounding box center [306, 30] width 36 height 8
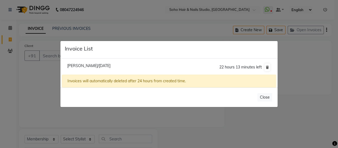
click at [83, 63] on span "[PERSON_NAME]/[DATE]" at bounding box center [88, 65] width 43 height 5
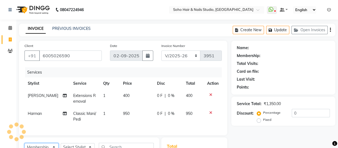
click at [45, 143] on select "Select Service Product Membership Package Voucher Prepaid Gift Card" at bounding box center [41, 147] width 34 height 8
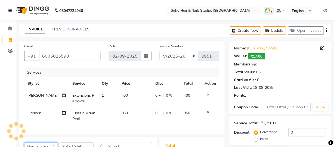
scroll to position [82, 0]
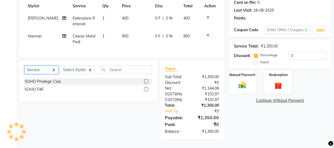
click at [24, 66] on select "Select Service Product Membership Package Voucher Prepaid Gift Card" at bounding box center [41, 70] width 34 height 8
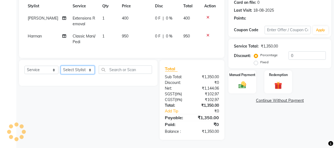
click at [77, 70] on select "Select Stylist [PERSON_NAME] Adhamya [PERSON_NAME] [PERSON_NAME] [PERSON_NAME] …" at bounding box center [78, 70] width 34 height 8
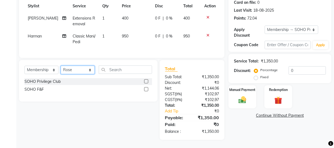
click at [61, 66] on select "Select Stylist [PERSON_NAME] Adhamya [PERSON_NAME] [PERSON_NAME] [PERSON_NAME] …" at bounding box center [78, 70] width 34 height 8
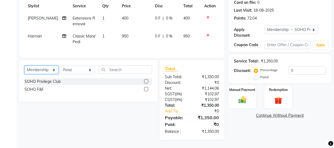
click at [31, 69] on select "Select Service Product Membership Package Voucher Prepaid Gift Card" at bounding box center [41, 70] width 34 height 8
click at [24, 66] on select "Select Service Product Membership Package Voucher Prepaid Gift Card" at bounding box center [41, 70] width 34 height 8
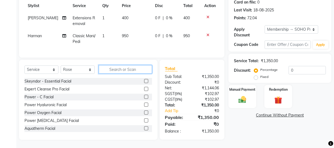
click at [106, 71] on input "text" at bounding box center [125, 69] width 53 height 8
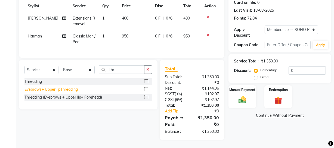
click at [42, 89] on div "Eyebrows+ Upper lipThreading" at bounding box center [50, 90] width 53 height 6
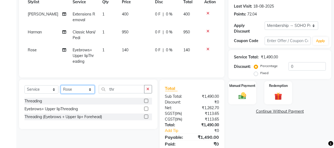
drag, startPoint x: 82, startPoint y: 94, endPoint x: 81, endPoint y: 91, distance: 3.1
click at [82, 94] on select "Select Stylist [PERSON_NAME] Adhamya [PERSON_NAME] [PERSON_NAME] [PERSON_NAME] …" at bounding box center [78, 89] width 34 height 8
click at [61, 89] on select "Select Stylist [PERSON_NAME] Adhamya [PERSON_NAME] [PERSON_NAME] [PERSON_NAME] …" at bounding box center [78, 89] width 34 height 8
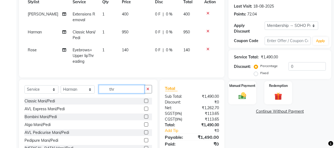
drag, startPoint x: 112, startPoint y: 96, endPoint x: 88, endPoint y: 102, distance: 24.9
click at [88, 102] on div "Select Service Product Membership Package Voucher Prepaid Gift Card Select Styl…" at bounding box center [88, 120] width 139 height 80
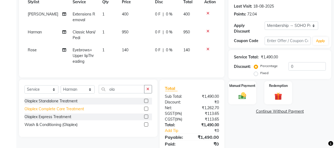
click at [71, 112] on div "Olaplex Complete Care Treatment" at bounding box center [54, 109] width 60 height 6
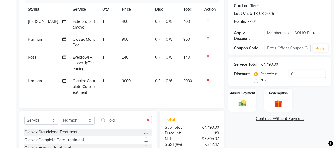
scroll to position [99, 0]
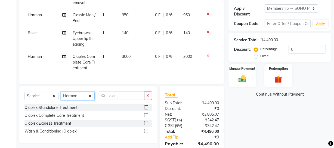
click at [84, 100] on select "Select Stylist [PERSON_NAME] Adhamya [PERSON_NAME] [PERSON_NAME] [PERSON_NAME] …" at bounding box center [78, 96] width 34 height 8
click at [61, 96] on select "Select Stylist [PERSON_NAME] Adhamya [PERSON_NAME] [PERSON_NAME] [PERSON_NAME] …" at bounding box center [78, 96] width 34 height 8
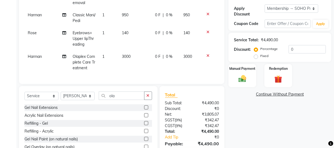
drag, startPoint x: 126, startPoint y: 94, endPoint x: 123, endPoint y: 100, distance: 6.6
click at [125, 100] on div "Select Service Product Membership Package Voucher Prepaid Gift Card Select Styl…" at bounding box center [88, 126] width 139 height 80
click at [123, 100] on input "ola" at bounding box center [122, 96] width 46 height 8
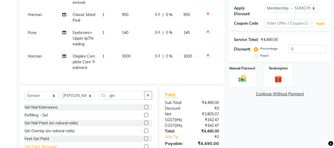
click at [50, 144] on div "Gel Paint Removal" at bounding box center [40, 147] width 32 height 6
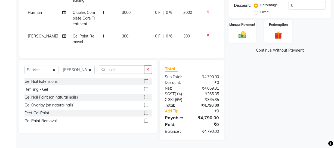
scroll to position [97, 0]
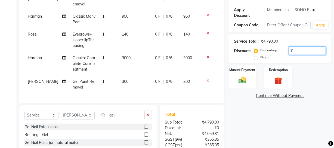
drag, startPoint x: 304, startPoint y: 49, endPoint x: 216, endPoint y: 53, distance: 88.0
click at [218, 53] on div "Client [PHONE_NUMBER] Date [DATE] Invoice Number Red/2025-26 V/2025 V/[PHONE_NU…" at bounding box center [175, 64] width 321 height 242
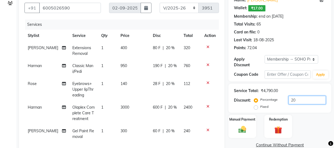
scroll to position [147, 0]
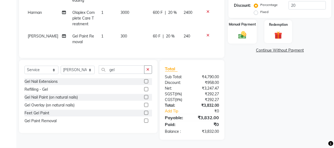
click at [239, 30] on img at bounding box center [242, 34] width 13 height 9
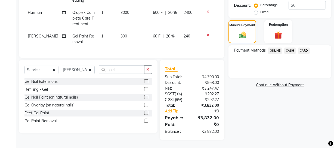
click at [288, 48] on span "CASH" at bounding box center [290, 51] width 12 height 6
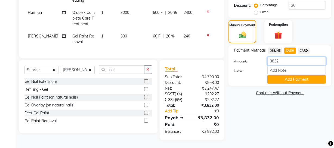
click at [286, 57] on input "3832" at bounding box center [297, 61] width 59 height 8
click at [277, 49] on span "ONLINE" at bounding box center [275, 51] width 14 height 6
click at [274, 57] on input "3832" at bounding box center [297, 61] width 59 height 8
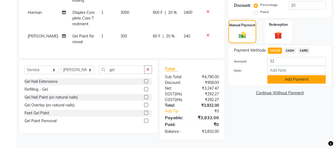
click at [275, 78] on button "Add Payment" at bounding box center [297, 79] width 59 height 8
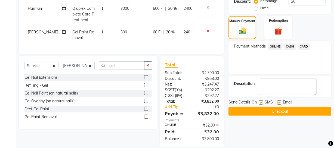
click at [292, 48] on span "CASH" at bounding box center [290, 47] width 12 height 6
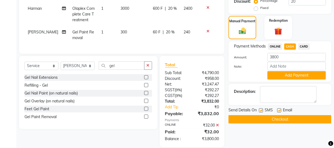
click at [287, 73] on button "Add Payment" at bounding box center [297, 75] width 59 height 8
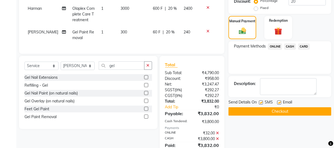
scroll to position [210, 0]
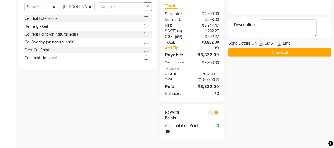
click at [282, 48] on button "Checkout" at bounding box center [280, 52] width 103 height 8
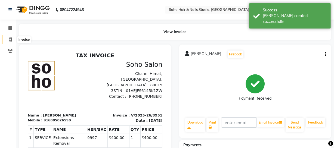
click at [10, 37] on span at bounding box center [10, 40] width 10 height 6
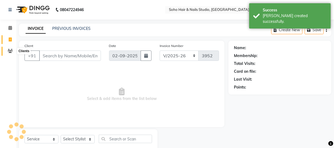
scroll to position [16, 0]
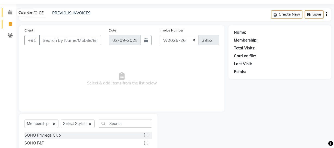
click at [13, 13] on span at bounding box center [10, 13] width 10 height 6
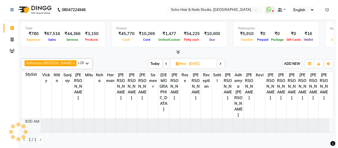
scroll to position [143, 0]
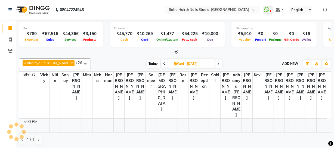
click at [289, 62] on span "ADD NEW" at bounding box center [290, 64] width 16 height 4
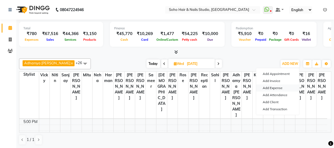
click at [279, 87] on link "Add Expense" at bounding box center [277, 88] width 43 height 7
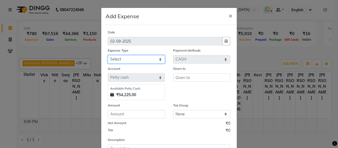
click at [138, 60] on select "Select Cash transfer to bank Client Snacks Fuel Govt fee Incentive Maintenance …" at bounding box center [136, 59] width 57 height 8
click at [108, 56] on select "Select Cash transfer to bank Client Snacks Fuel Govt fee Incentive Maintenance …" at bounding box center [136, 59] width 57 height 8
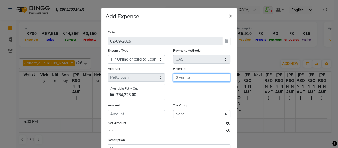
click at [178, 82] on input "text" at bounding box center [201, 77] width 57 height 8
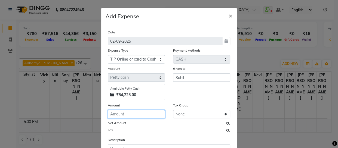
click at [145, 114] on input "number" at bounding box center [136, 114] width 57 height 8
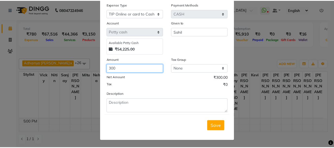
scroll to position [47, 0]
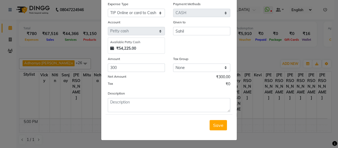
drag, startPoint x: 139, startPoint y: 23, endPoint x: 135, endPoint y: 22, distance: 4.4
click at [135, 22] on div "Account" at bounding box center [136, 23] width 57 height 8
click at [188, 29] on input "Sahil" at bounding box center [201, 31] width 57 height 8
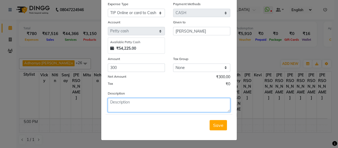
click at [149, 111] on textarea at bounding box center [169, 105] width 122 height 14
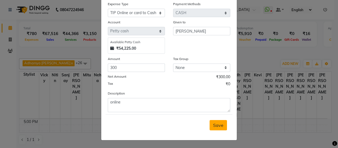
click at [220, 129] on button "Save" at bounding box center [218, 125] width 17 height 10
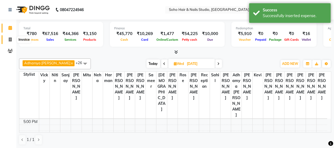
click at [8, 42] on span at bounding box center [10, 40] width 10 height 6
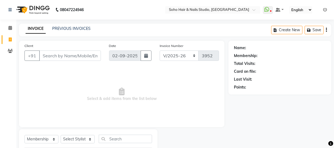
click at [68, 31] on div "PREVIOUS INVOICES" at bounding box center [71, 29] width 38 height 6
click at [68, 29] on link "PREVIOUS INVOICES" at bounding box center [71, 28] width 38 height 5
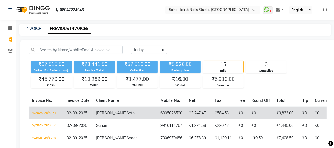
click at [157, 117] on td "6005026590" at bounding box center [171, 113] width 28 height 13
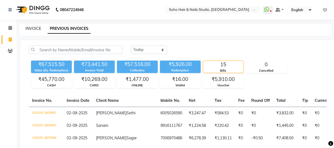
click at [33, 27] on link "INVOICE" at bounding box center [34, 28] width 16 height 5
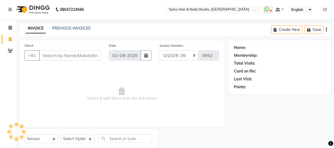
scroll to position [16, 0]
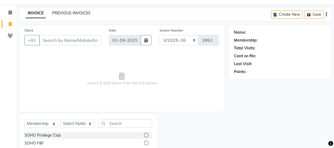
click at [56, 12] on link "PREVIOUS INVOICES" at bounding box center [71, 13] width 38 height 5
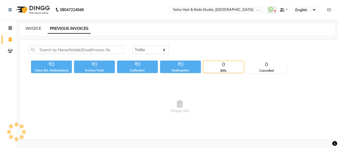
click at [36, 27] on link "INVOICE" at bounding box center [34, 28] width 16 height 5
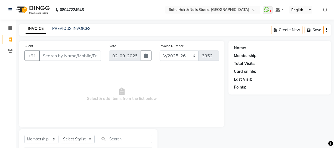
click at [325, 10] on icon at bounding box center [325, 10] width 4 height 4
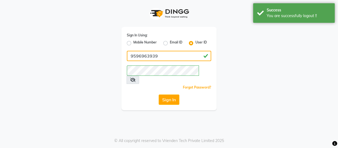
click at [151, 58] on input "9596963939" at bounding box center [169, 56] width 84 height 10
click at [174, 95] on button "Sign In" at bounding box center [169, 100] width 21 height 10
